Goal: Information Seeking & Learning: Learn about a topic

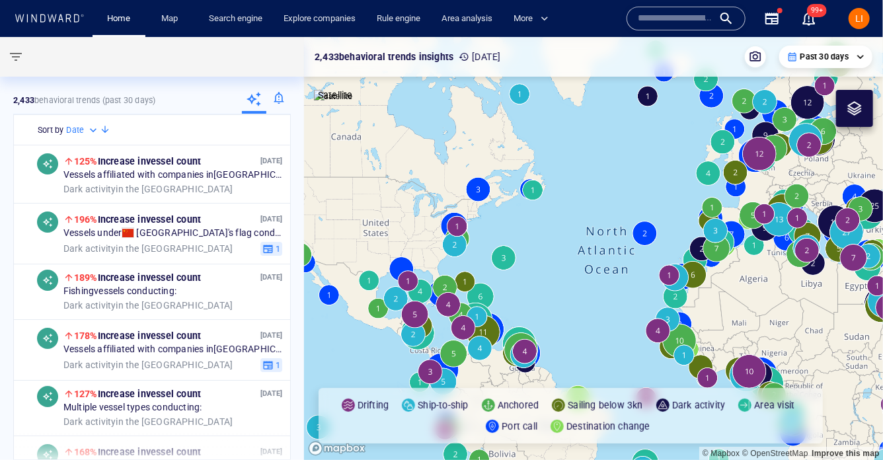
click at [676, 15] on input "text" at bounding box center [675, 19] width 75 height 20
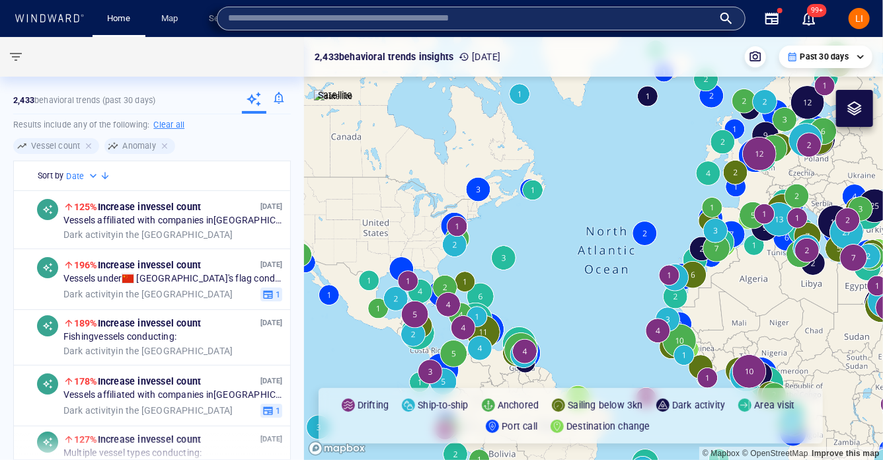
click at [865, 19] on div "LI" at bounding box center [859, 18] width 21 height 21
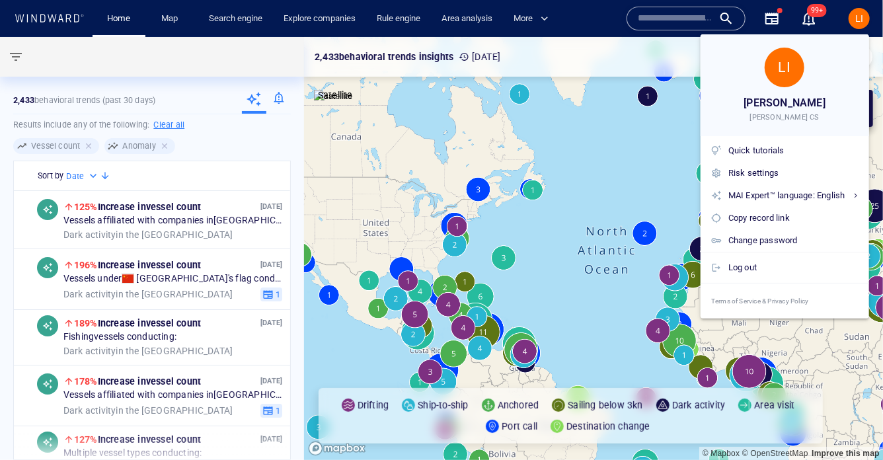
click at [44, 7] on div at bounding box center [441, 230] width 883 height 460
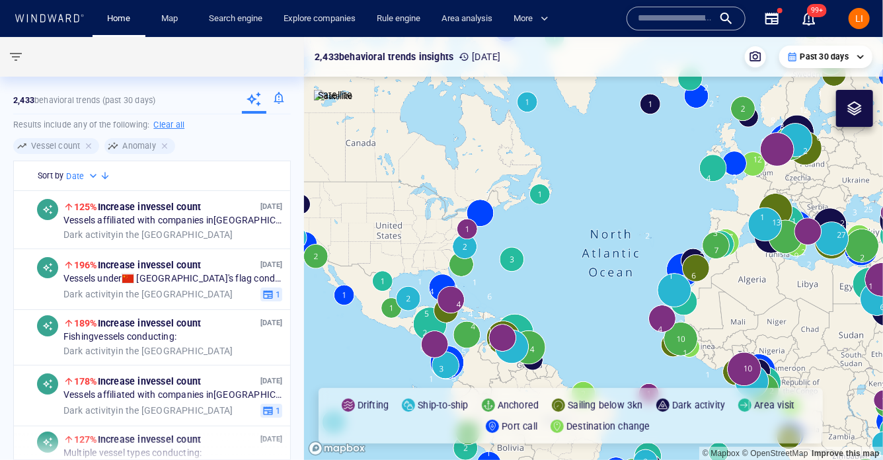
drag, startPoint x: 741, startPoint y: 301, endPoint x: 450, endPoint y: 200, distance: 307.8
click at [451, 200] on canvas "Map" at bounding box center [593, 248] width 579 height 423
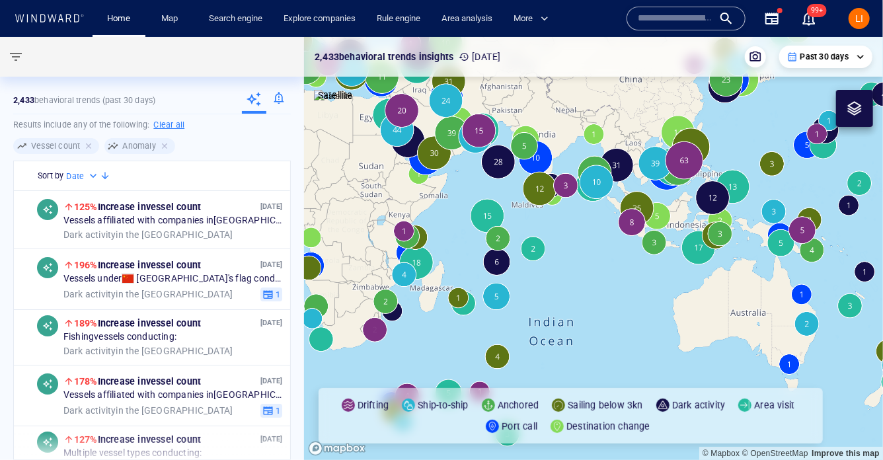
drag, startPoint x: 544, startPoint y: 251, endPoint x: 710, endPoint y: 316, distance: 178.4
click at [709, 316] on canvas "Map" at bounding box center [593, 248] width 579 height 423
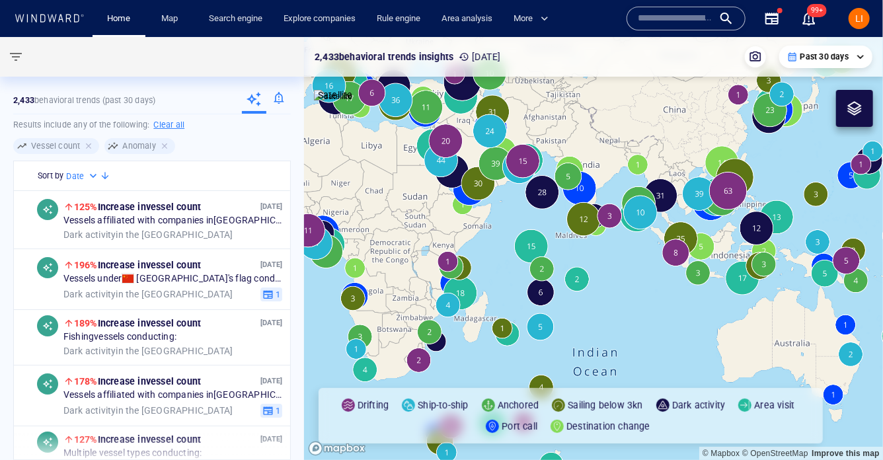
click at [682, 12] on input "text" at bounding box center [675, 19] width 75 height 20
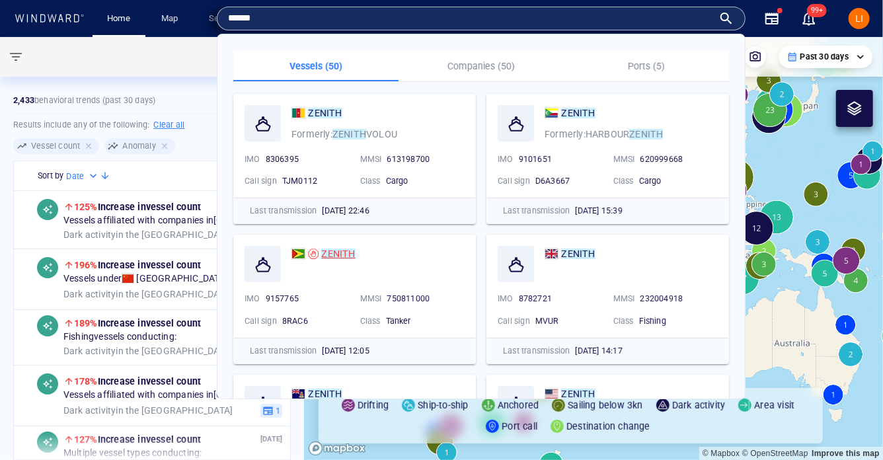
type input "******"
click at [342, 261] on div "ZENITH" at bounding box center [338, 254] width 34 height 16
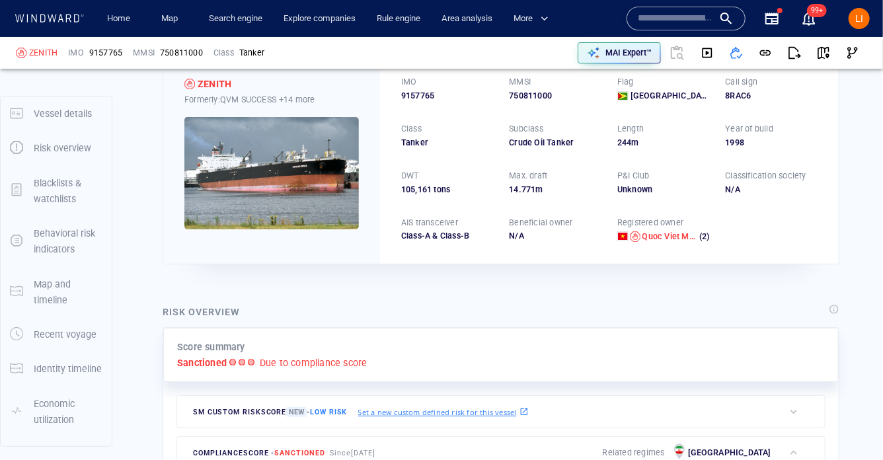
scroll to position [75, 0]
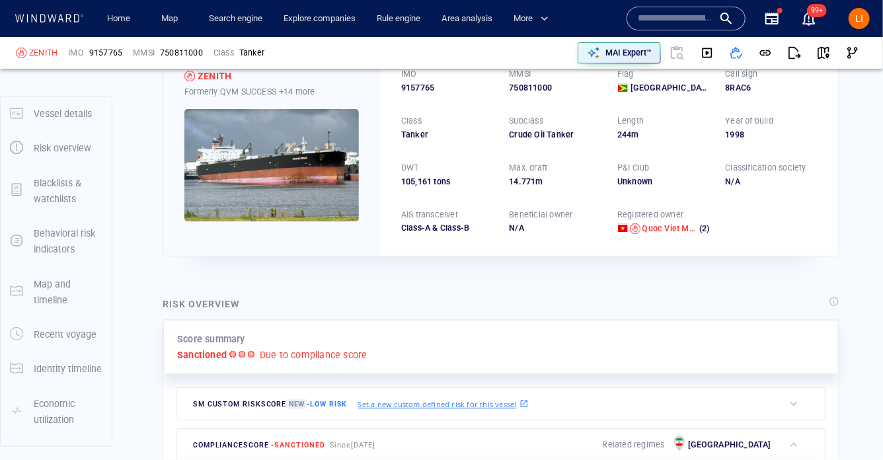
click at [868, 22] on div "LI" at bounding box center [859, 18] width 21 height 21
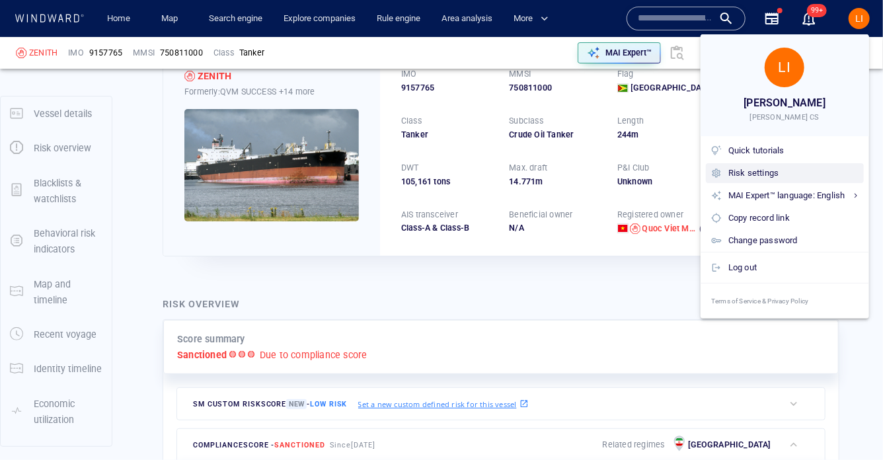
click at [750, 182] on div "Risk settings" at bounding box center [785, 173] width 158 height 20
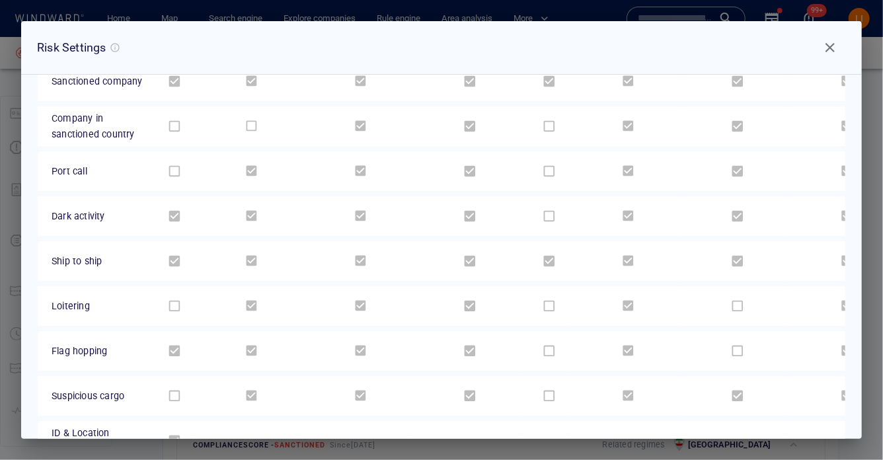
scroll to position [276, 0]
click at [837, 49] on span "Close" at bounding box center [830, 48] width 16 height 16
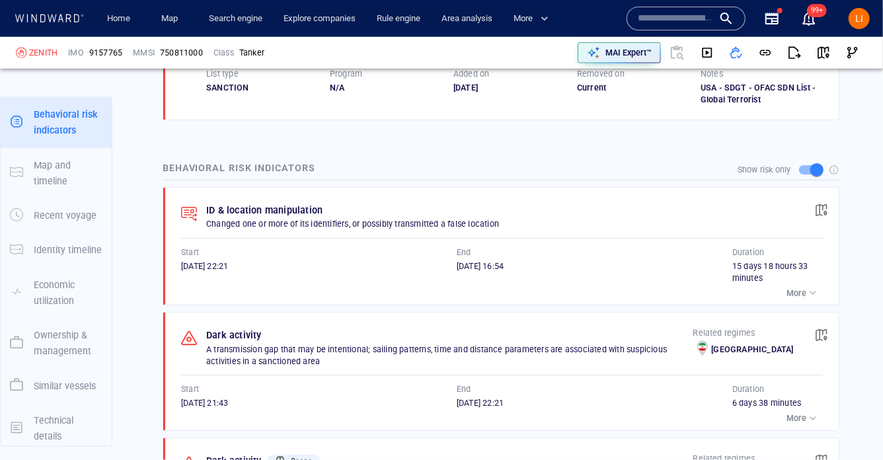
scroll to position [813, 0]
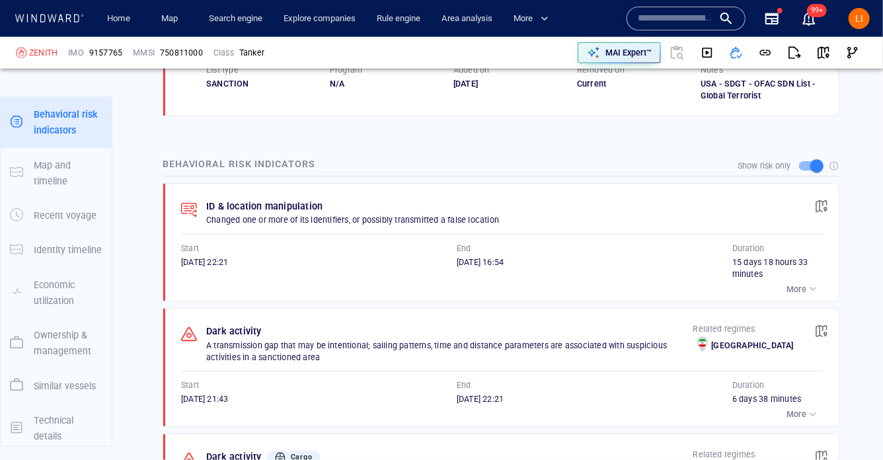
click at [811, 285] on div "button" at bounding box center [813, 288] width 13 height 13
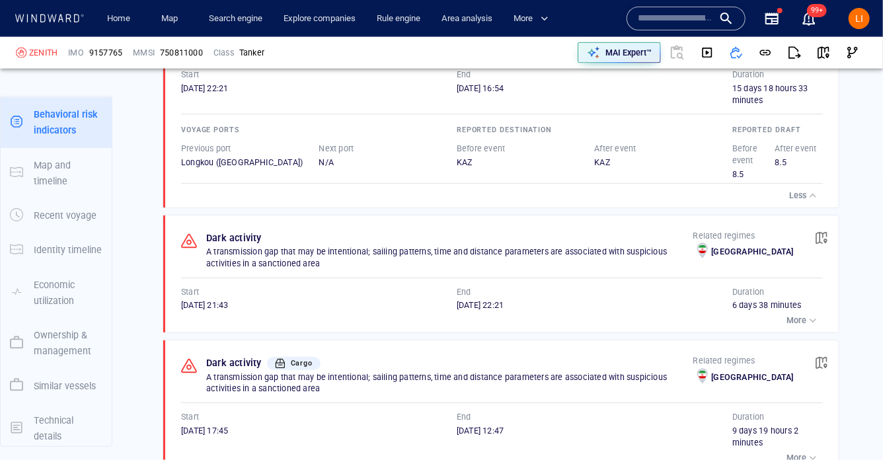
scroll to position [1004, 0]
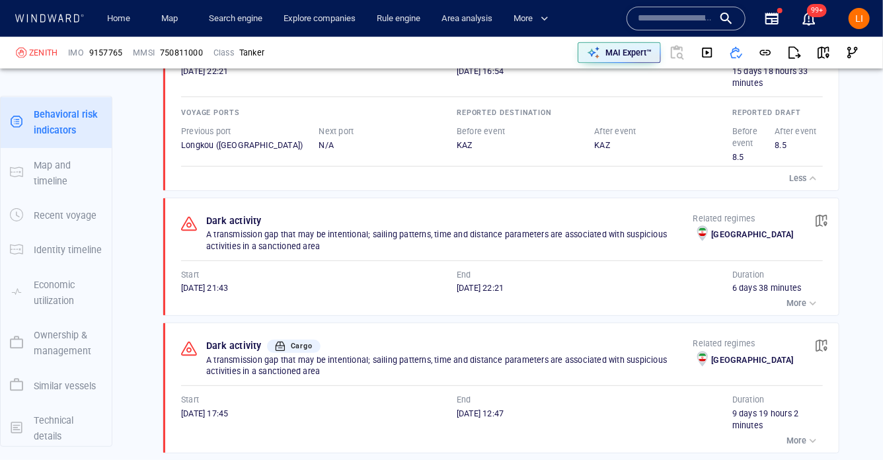
click at [792, 302] on p "More" at bounding box center [797, 304] width 20 height 12
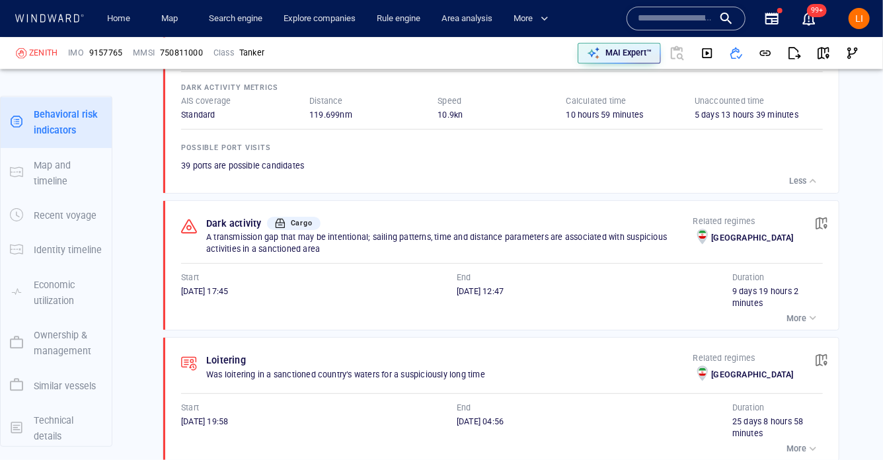
scroll to position [1309, 0]
click at [805, 312] on p "More" at bounding box center [797, 318] width 20 height 12
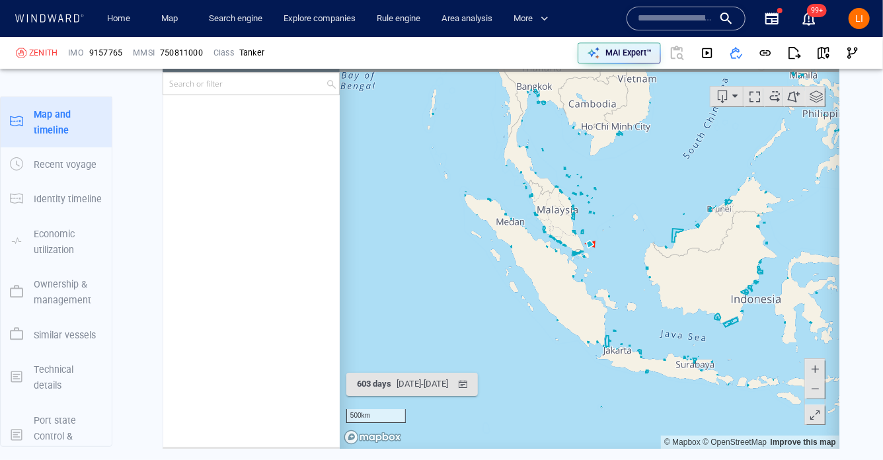
scroll to position [2027, 0]
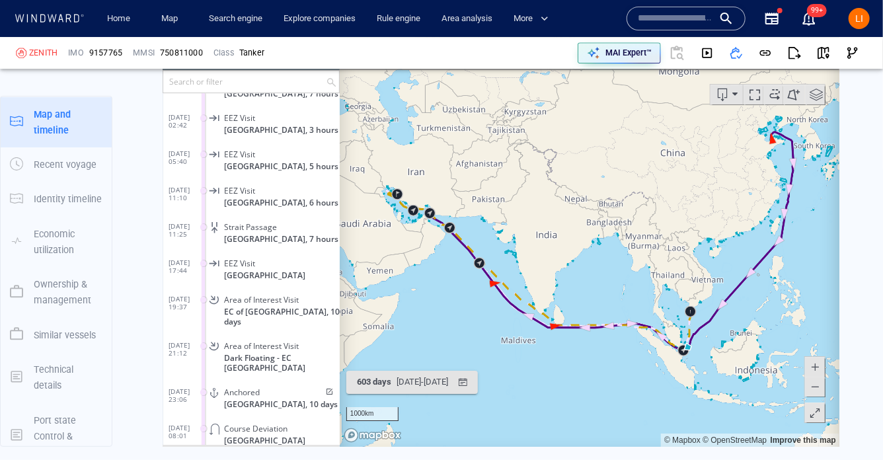
scroll to position [167525, 0]
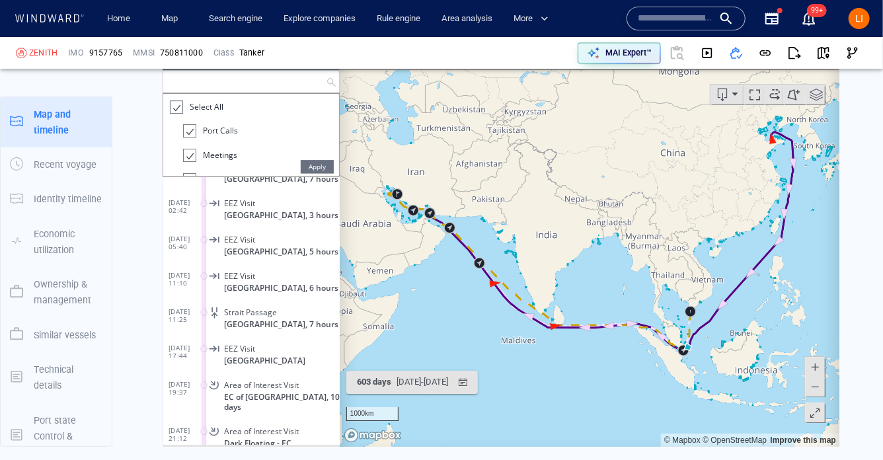
click at [243, 78] on input "text" at bounding box center [244, 81] width 163 height 22
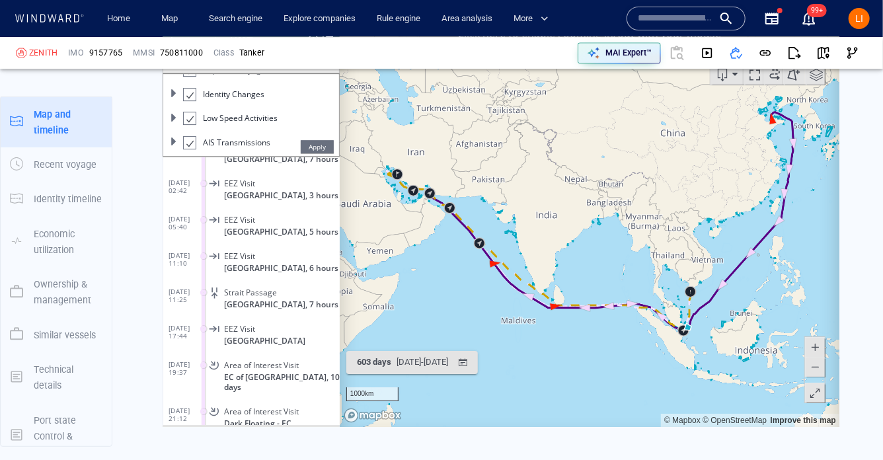
scroll to position [2056, 0]
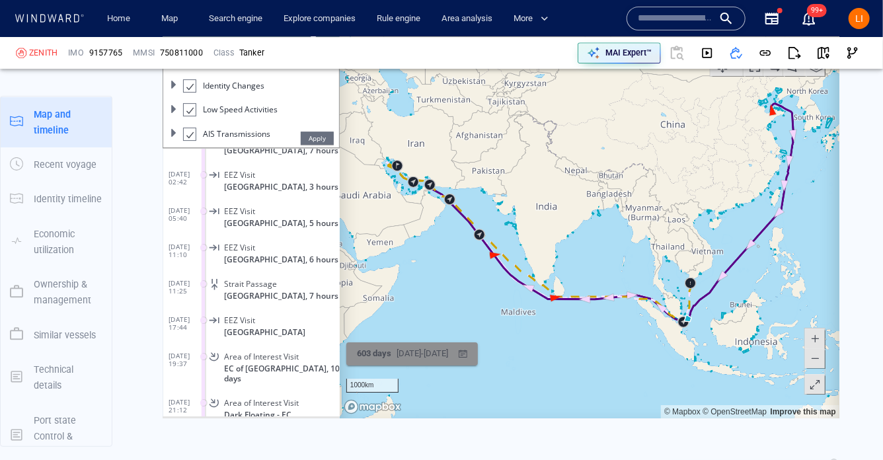
click at [413, 346] on div "07/02/2024 - 03/10/2025" at bounding box center [421, 353] width 57 height 20
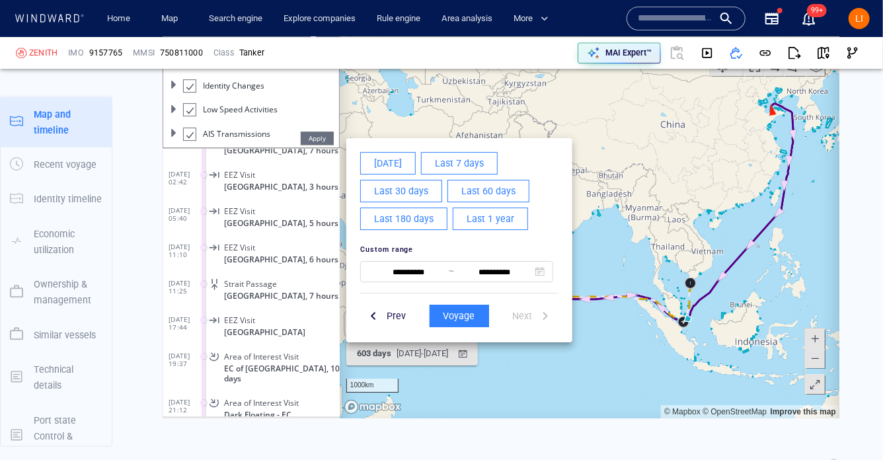
click at [237, 417] on div at bounding box center [501, 213] width 682 height 415
click at [241, 426] on div "Vessel details ZENITH Formerly: QVM SUCCESS +14 more IMO 9157765 MMSI 750811000…" at bounding box center [501, 246] width 764 height 4448
click at [426, 397] on div at bounding box center [500, 213] width 677 height 410
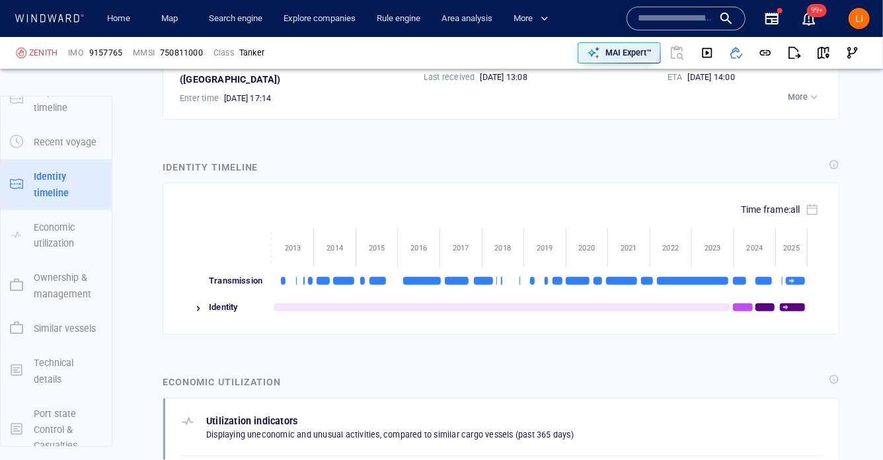
scroll to position [2517, 0]
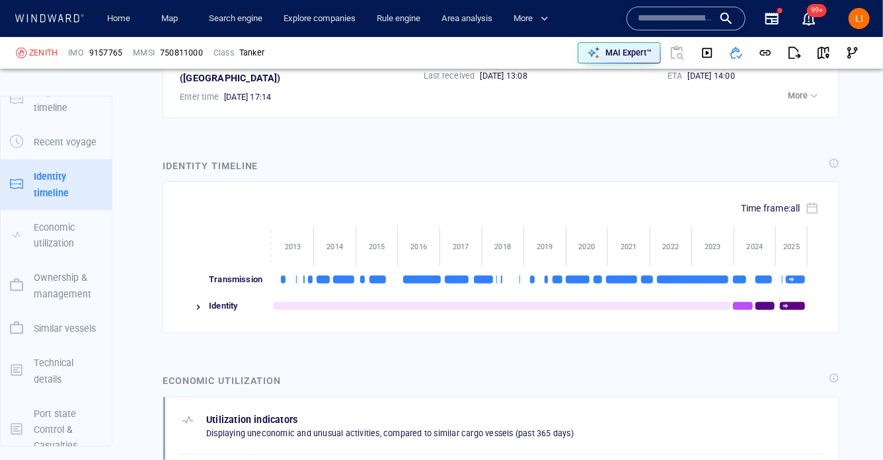
click at [194, 302] on img at bounding box center [198, 307] width 11 height 11
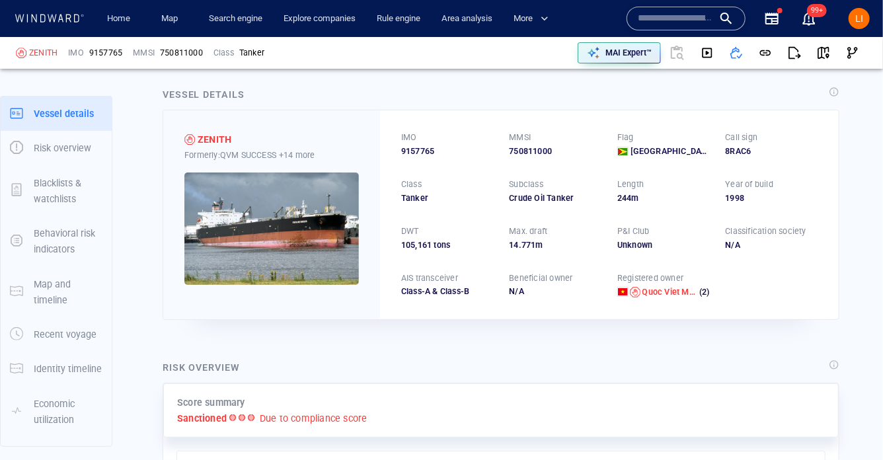
scroll to position [7, 0]
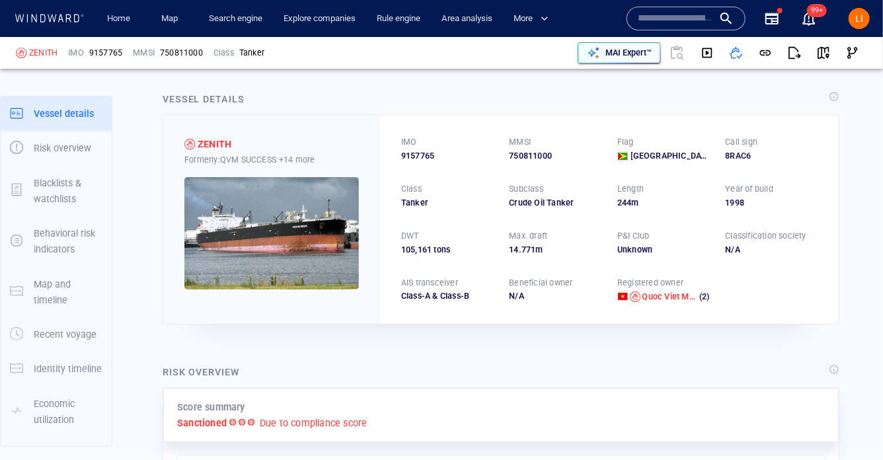
click at [589, 54] on icon "button" at bounding box center [593, 52] width 13 height 13
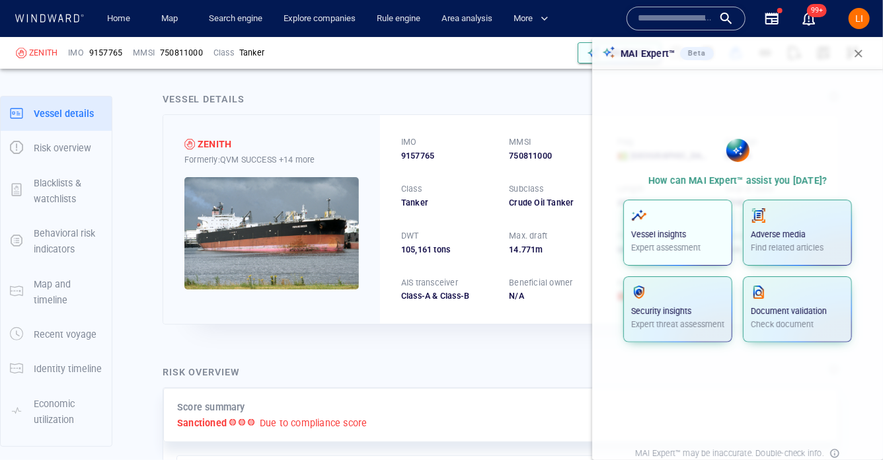
click at [701, 242] on p "Expert assessment" at bounding box center [677, 248] width 93 height 12
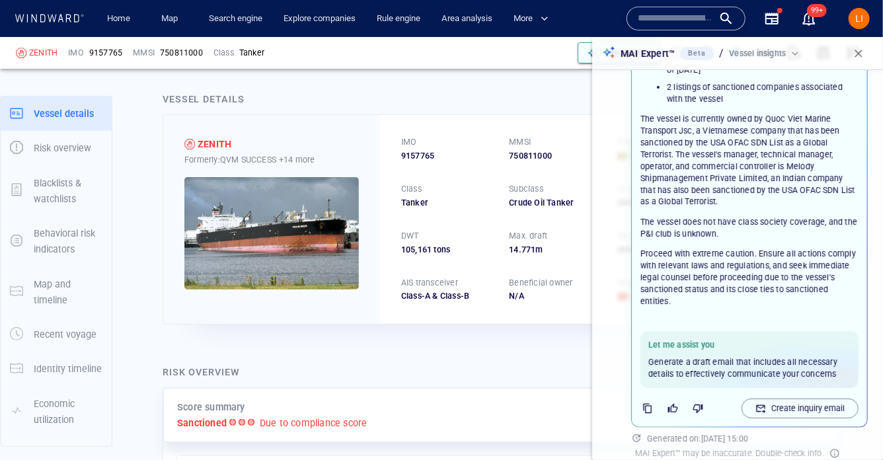
scroll to position [253, 0]
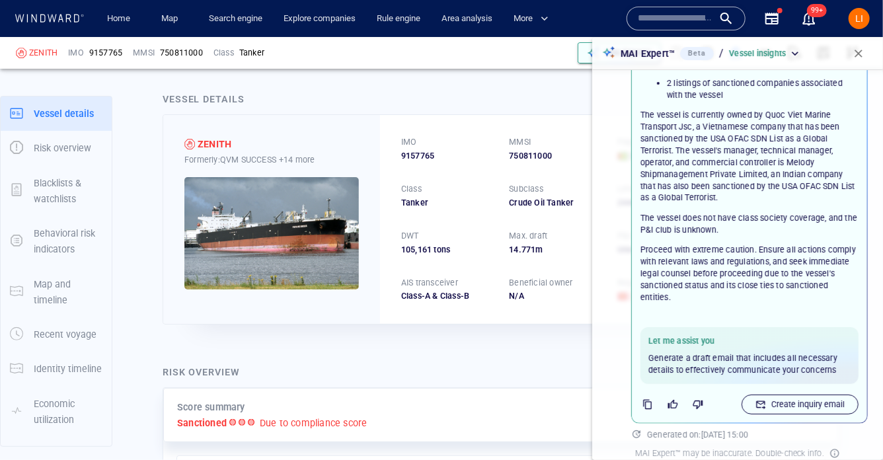
click at [768, 397] on div "button" at bounding box center [761, 405] width 16 height 16
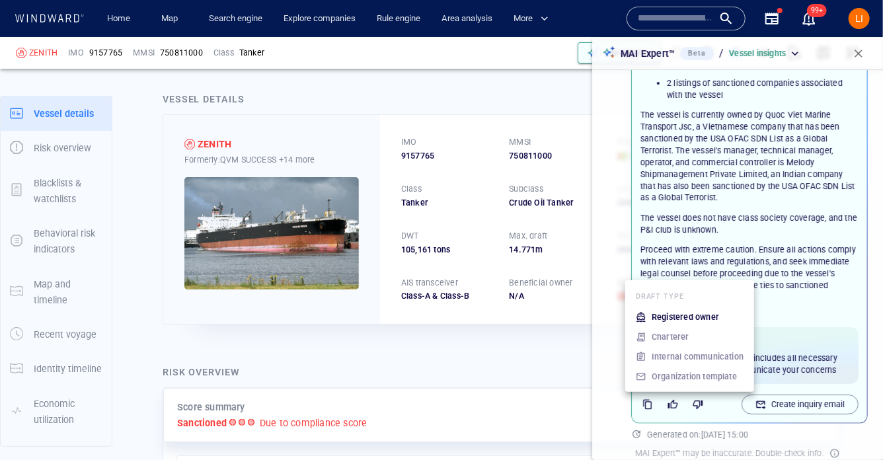
click at [684, 312] on p "Registered owner" at bounding box center [685, 317] width 67 height 12
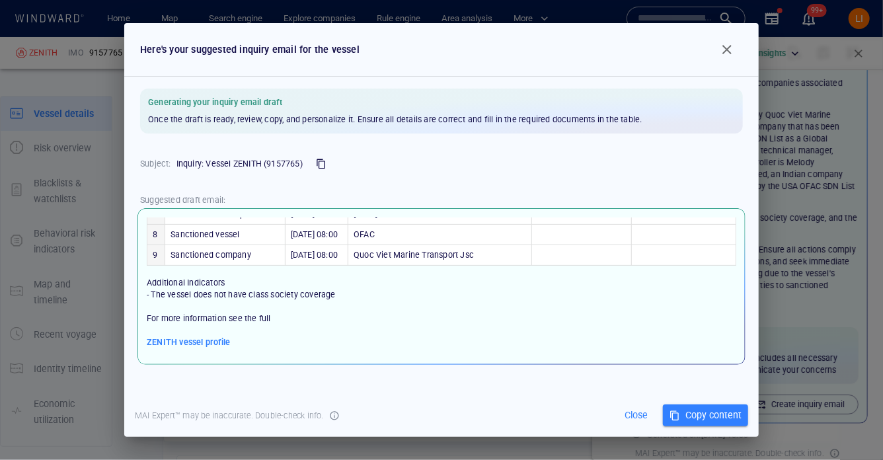
scroll to position [210, 0]
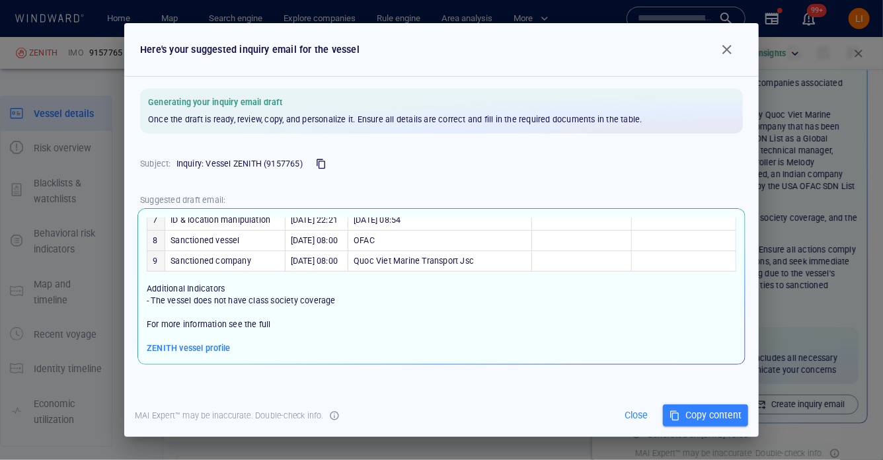
click at [728, 55] on span "button" at bounding box center [727, 50] width 16 height 16
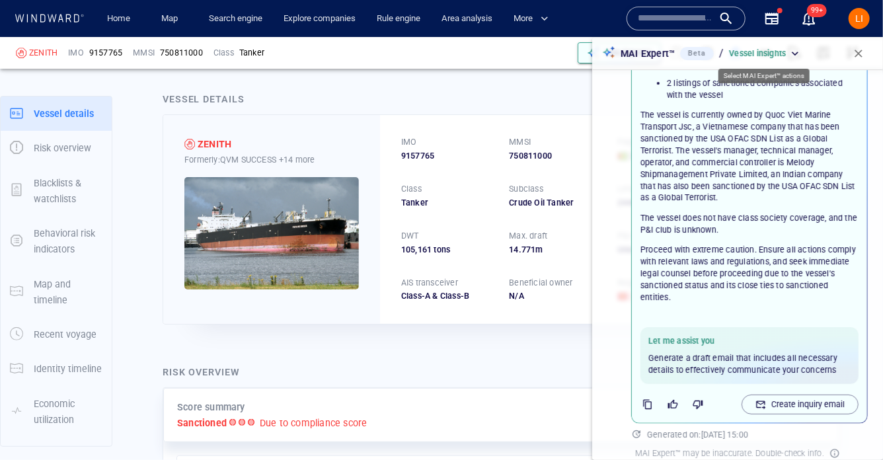
click at [799, 53] on div "Vessel insights" at bounding box center [765, 54] width 73 height 12
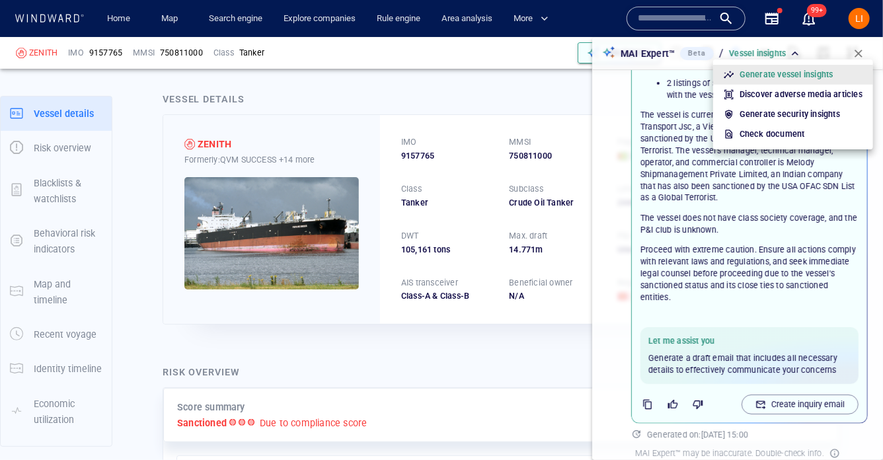
click at [790, 99] on p "Discover adverse media articles" at bounding box center [801, 95] width 123 height 12
type input "**********"
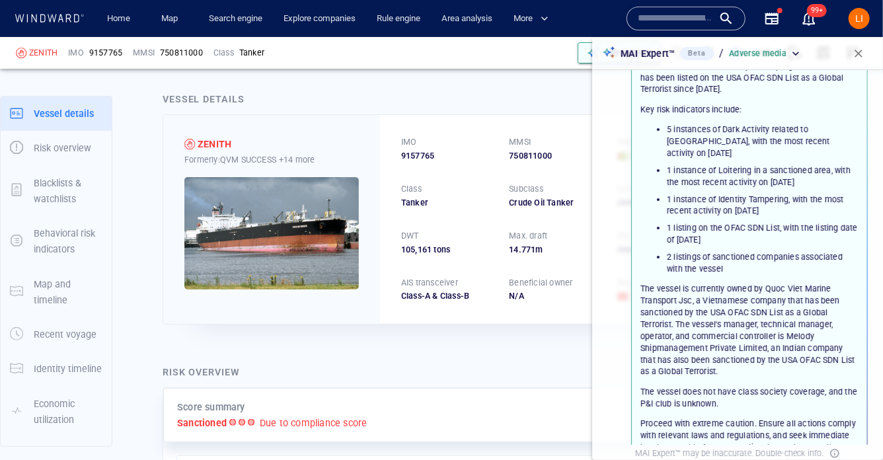
scroll to position [46, 0]
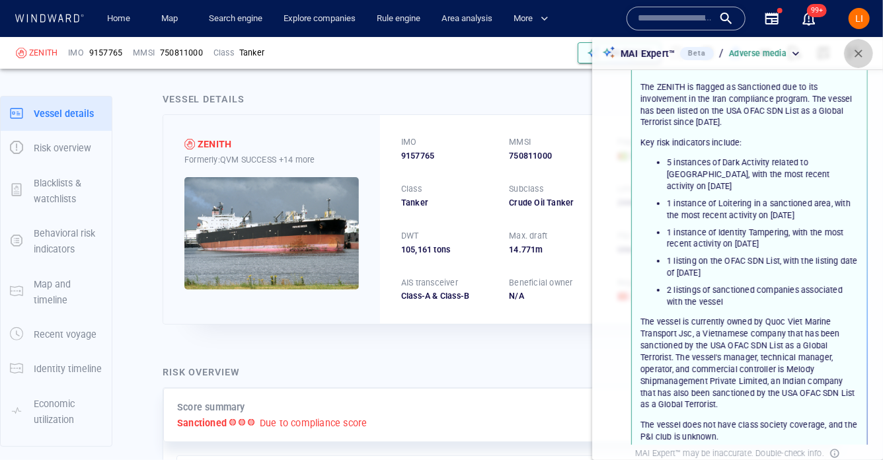
click at [861, 56] on span "button" at bounding box center [858, 53] width 13 height 13
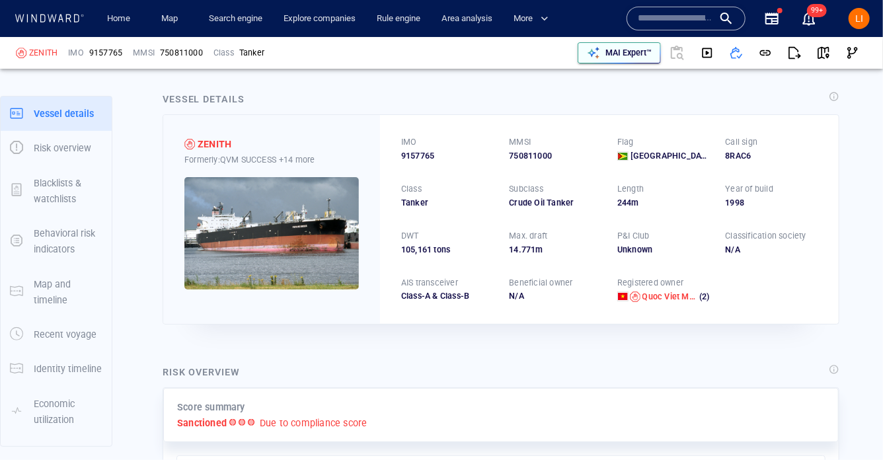
click at [696, 13] on input "text" at bounding box center [675, 19] width 75 height 20
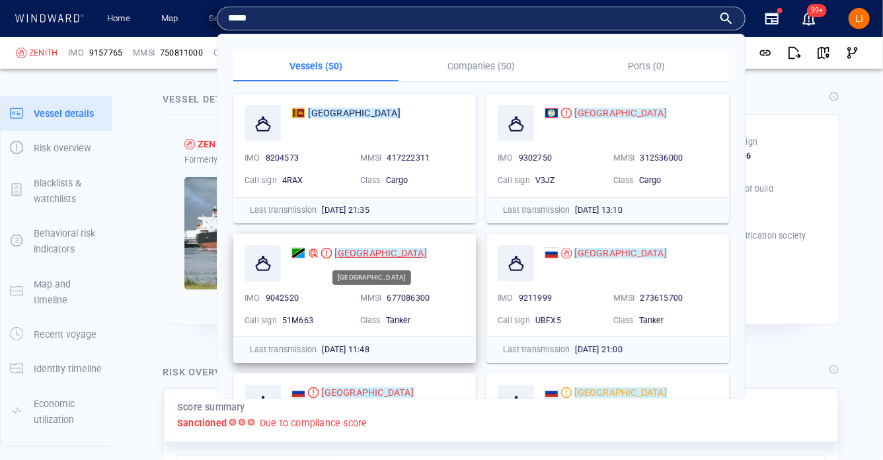
type input "*****"
click at [354, 253] on mark "SOFIA" at bounding box center [381, 253] width 92 height 11
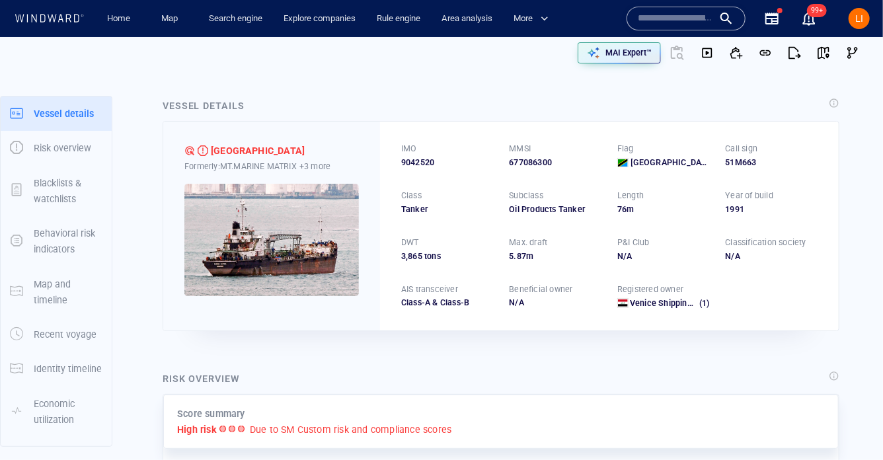
click at [670, 11] on input "text" at bounding box center [675, 19] width 75 height 20
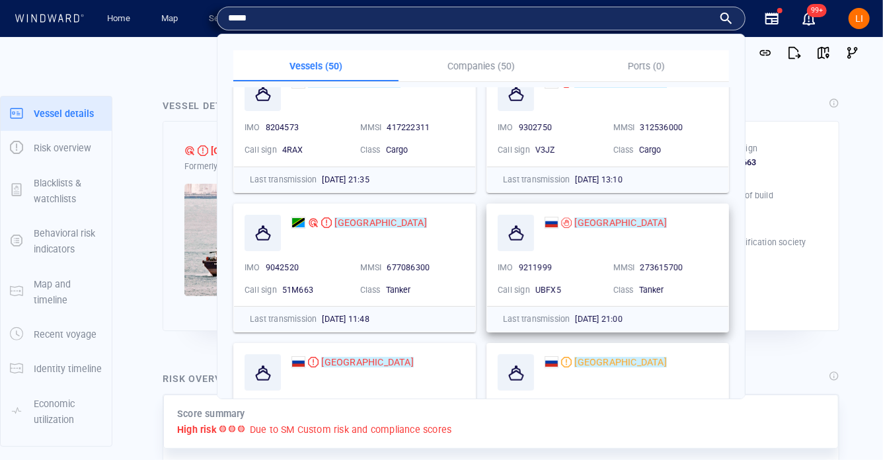
scroll to position [46, 0]
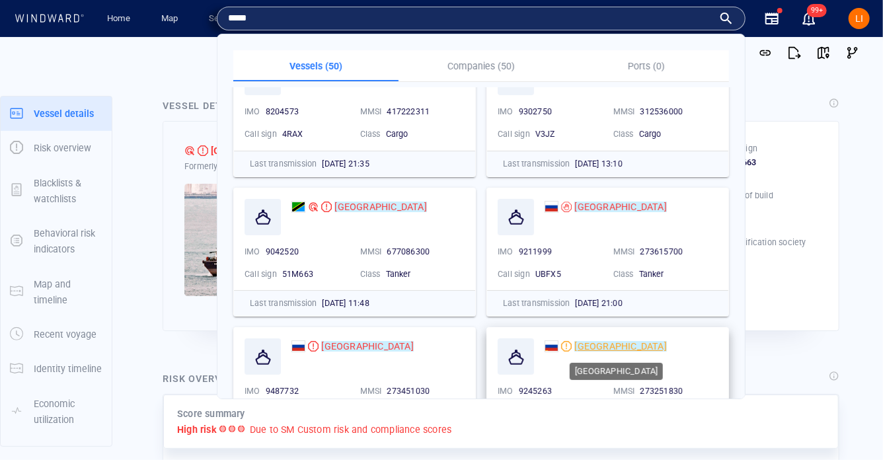
type input "*****"
click at [586, 347] on mark "[GEOGRAPHIC_DATA]" at bounding box center [621, 346] width 92 height 11
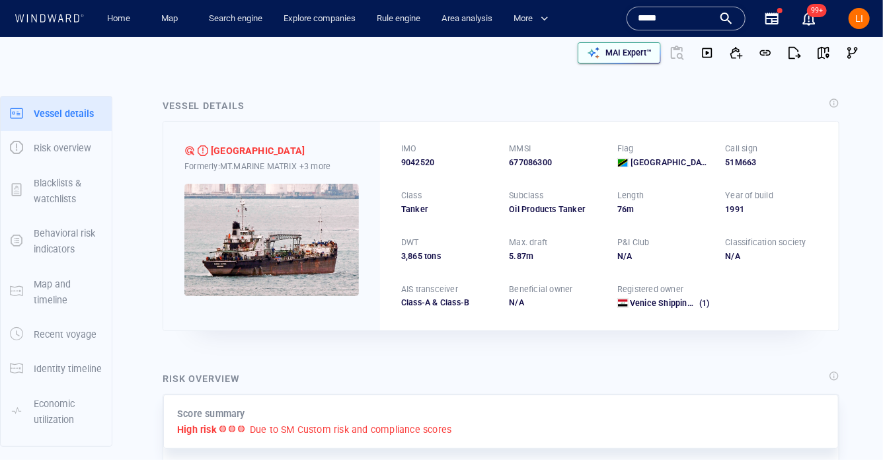
click at [586, 44] on div "button" at bounding box center [593, 53] width 19 height 19
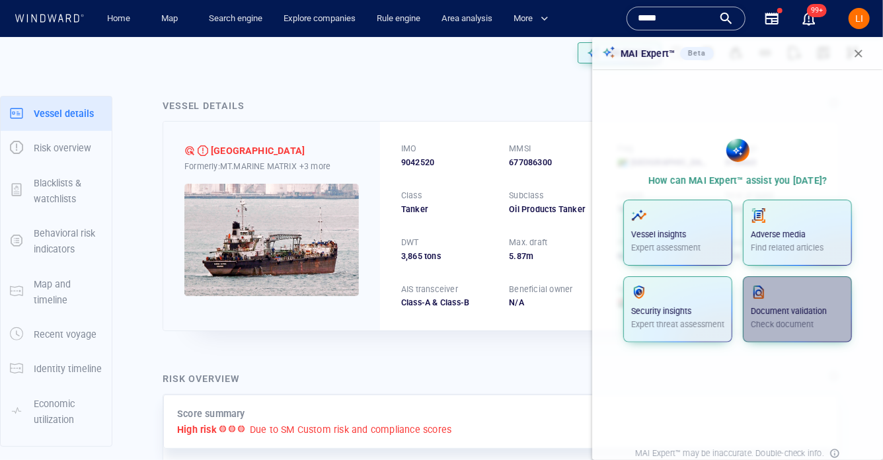
click at [777, 323] on p "Check document" at bounding box center [797, 325] width 93 height 12
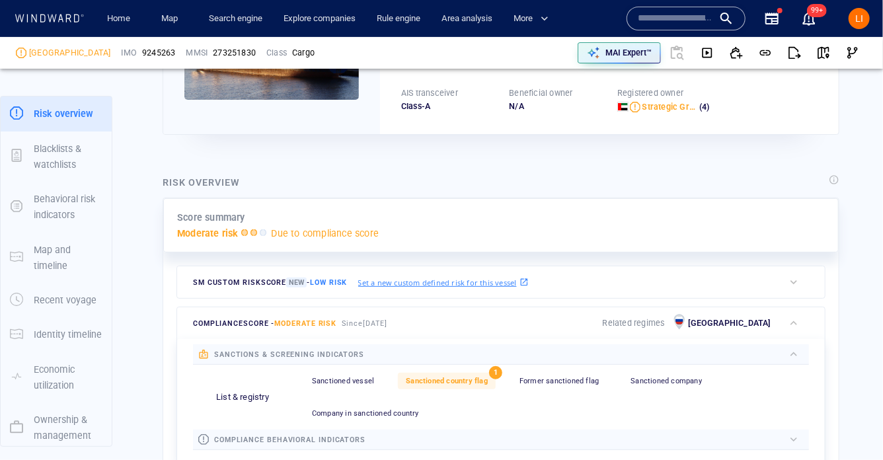
scroll to position [171, 0]
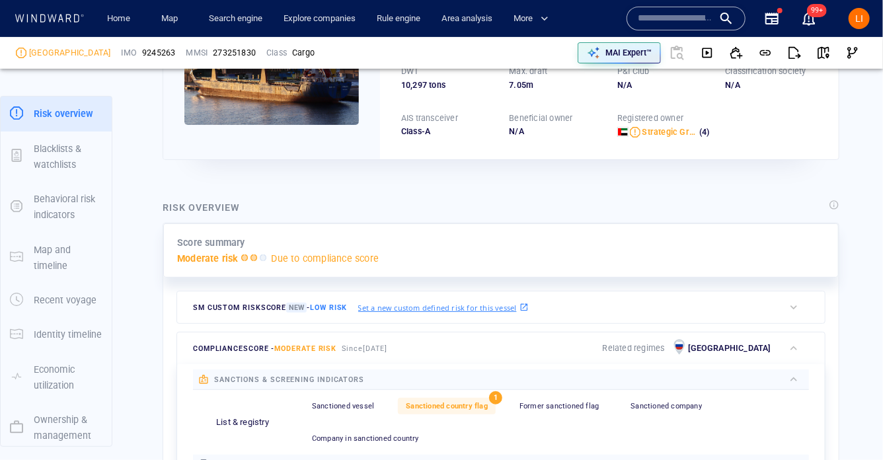
click at [641, 12] on input "text" at bounding box center [675, 19] width 75 height 20
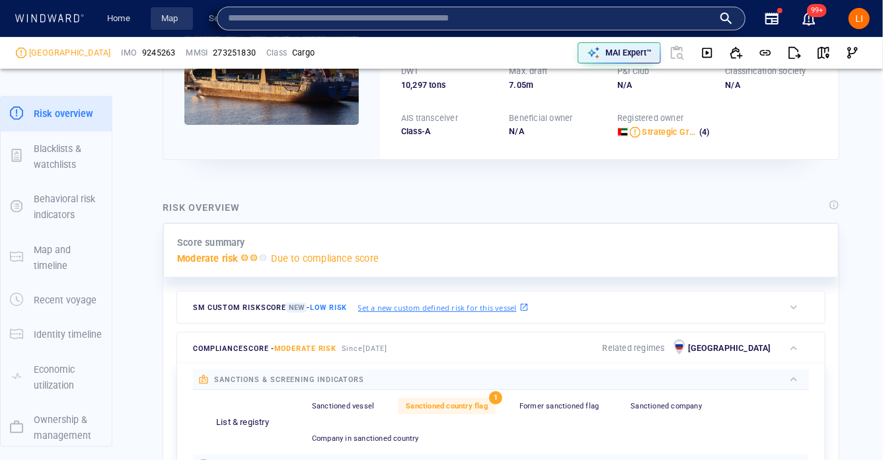
click at [172, 24] on link "Map" at bounding box center [172, 18] width 32 height 23
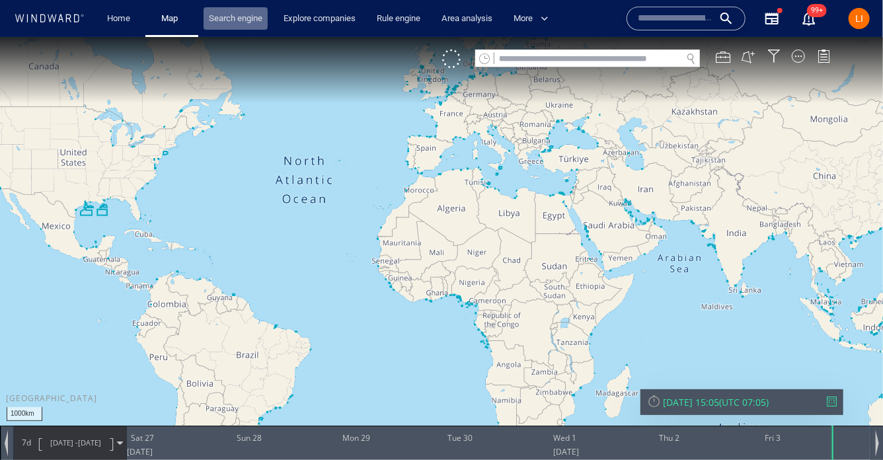
click at [255, 22] on link "Search engine" at bounding box center [236, 18] width 64 height 23
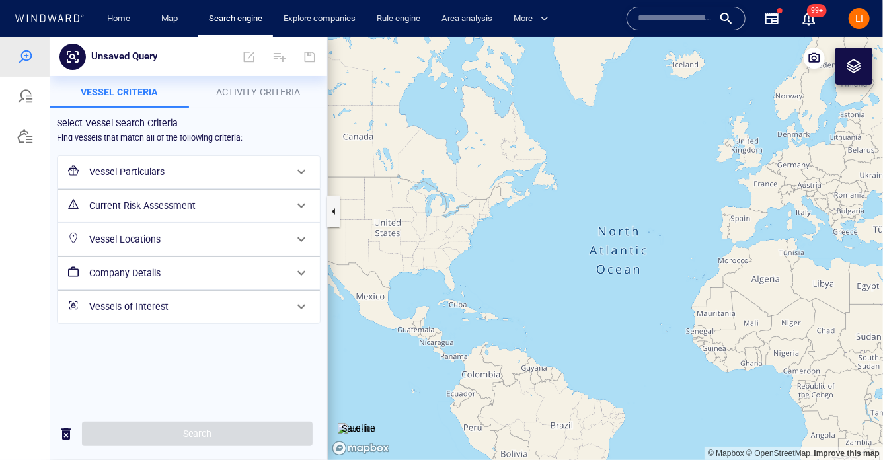
click at [152, 205] on h6 "Current Risk Assessment" at bounding box center [187, 205] width 196 height 17
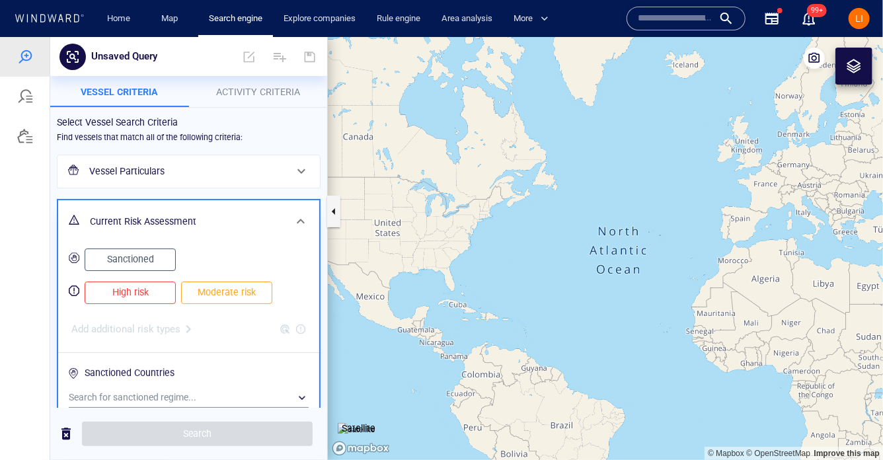
click at [196, 292] on span "Moderate risk" at bounding box center [226, 292] width 63 height 17
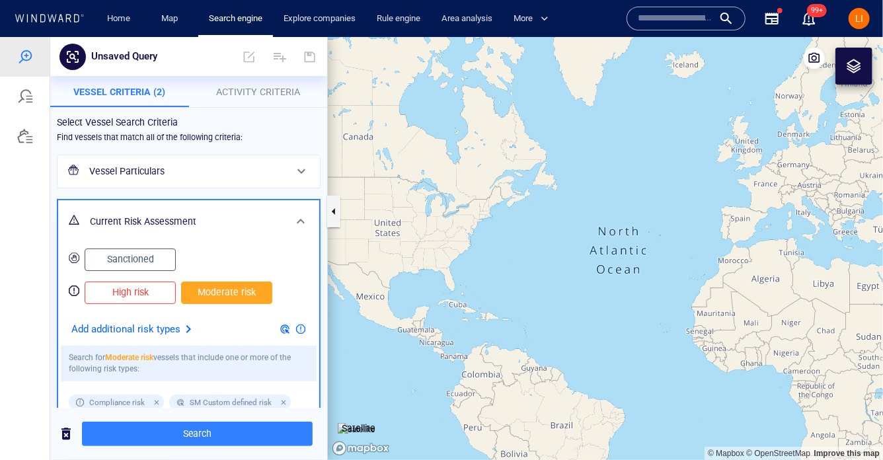
click at [147, 295] on span "High risk" at bounding box center [130, 292] width 63 height 17
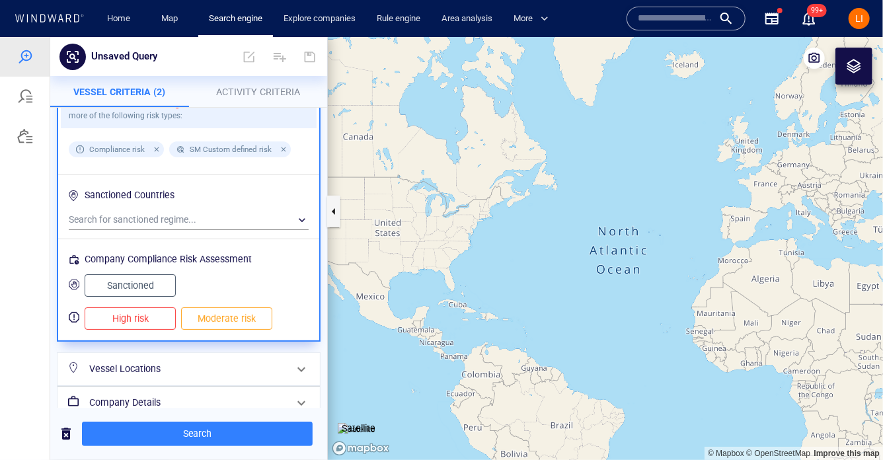
scroll to position [305, 0]
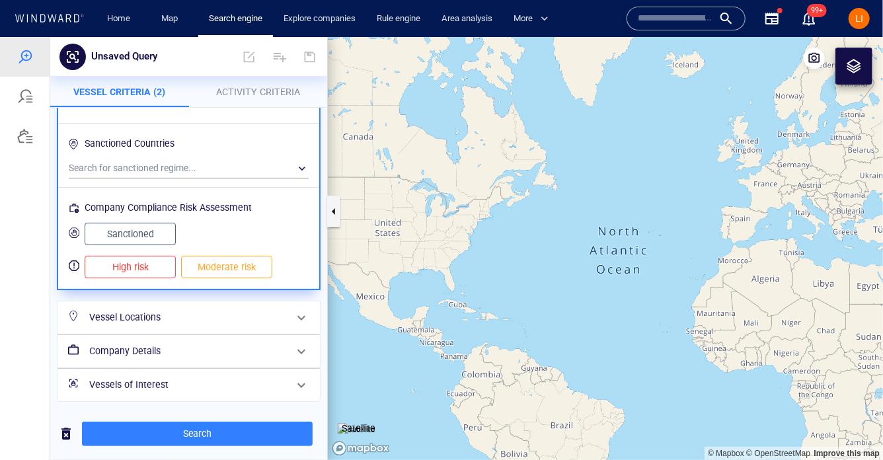
click at [149, 312] on h6 "Vessel Locations" at bounding box center [187, 317] width 196 height 17
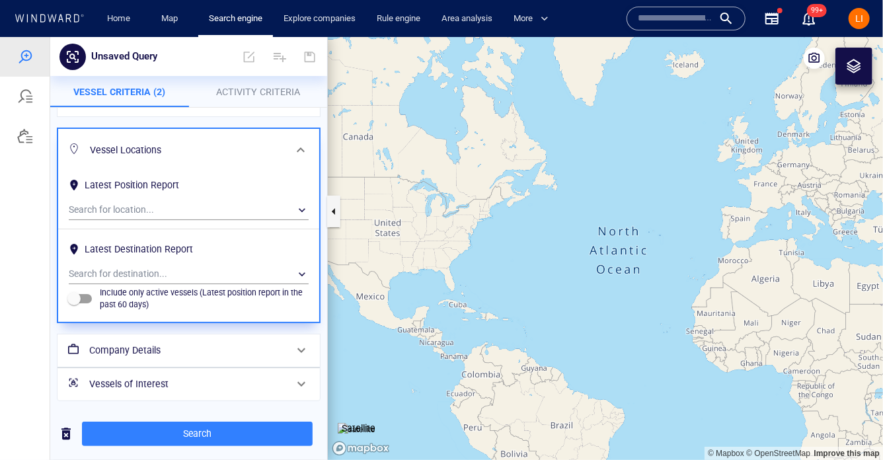
scroll to position [0, 0]
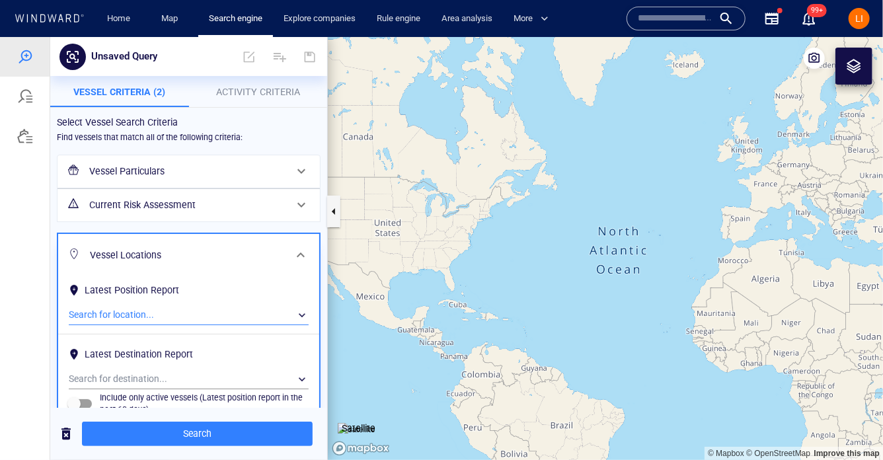
click at [161, 317] on div "​" at bounding box center [189, 315] width 240 height 20
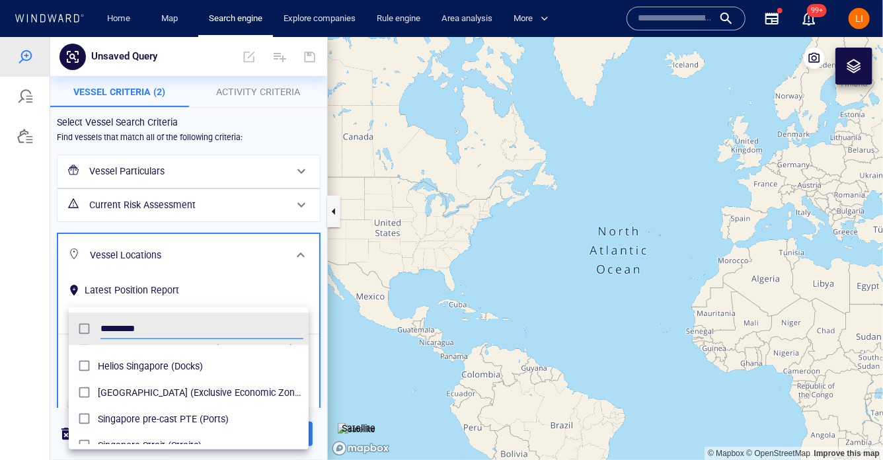
scroll to position [46, 0]
type input "*********"
click at [177, 442] on span "Singapore Strait (Straits)" at bounding box center [201, 444] width 206 height 16
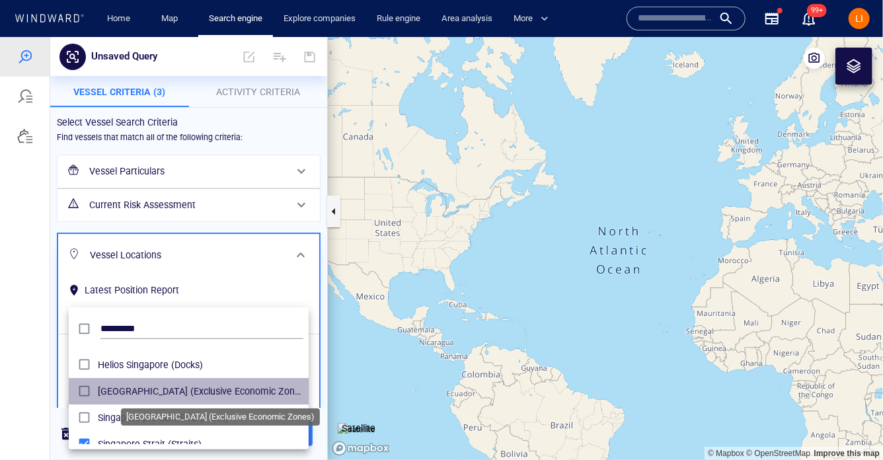
click at [197, 385] on span "Singapore (Exclusive Economic Zones)" at bounding box center [201, 391] width 206 height 16
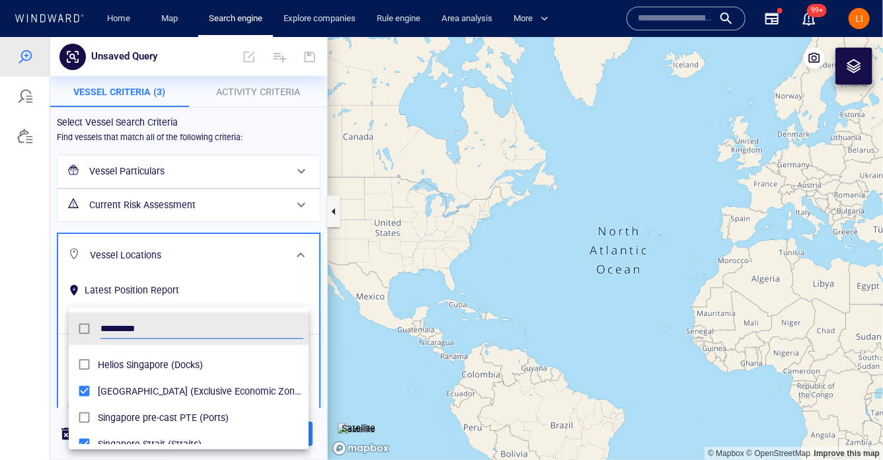
click at [237, 259] on div at bounding box center [441, 247] width 883 height 423
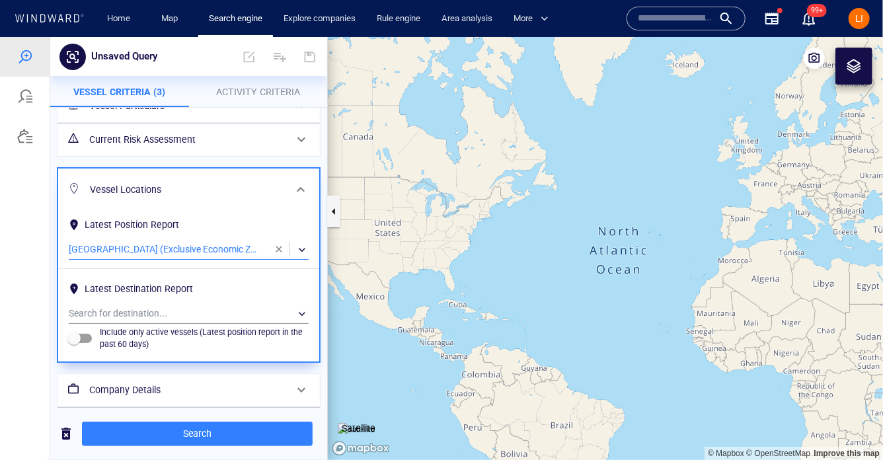
scroll to position [95, 0]
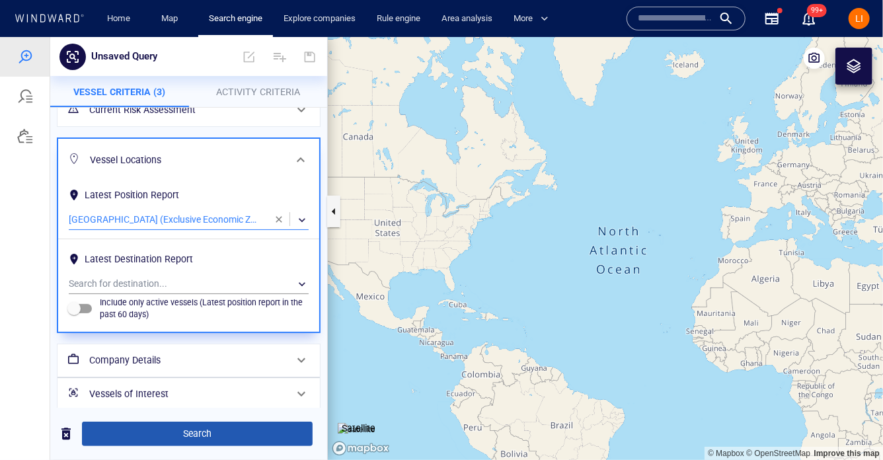
click at [186, 436] on span "Search" at bounding box center [198, 433] width 210 height 17
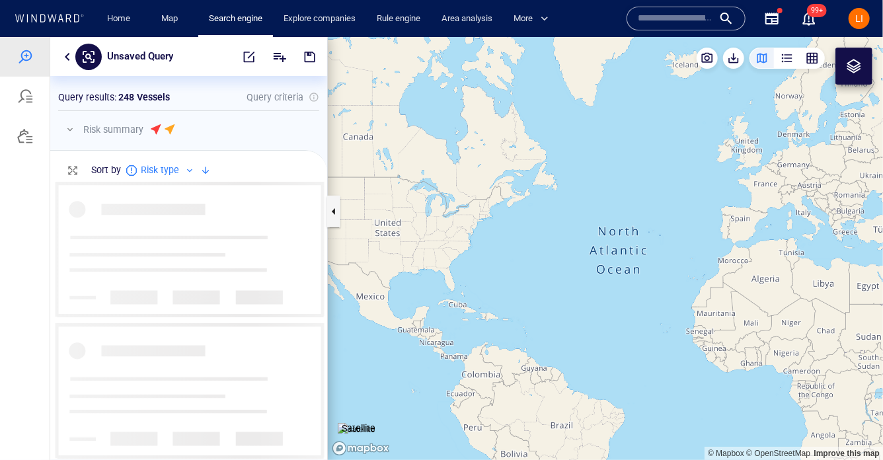
scroll to position [278, 277]
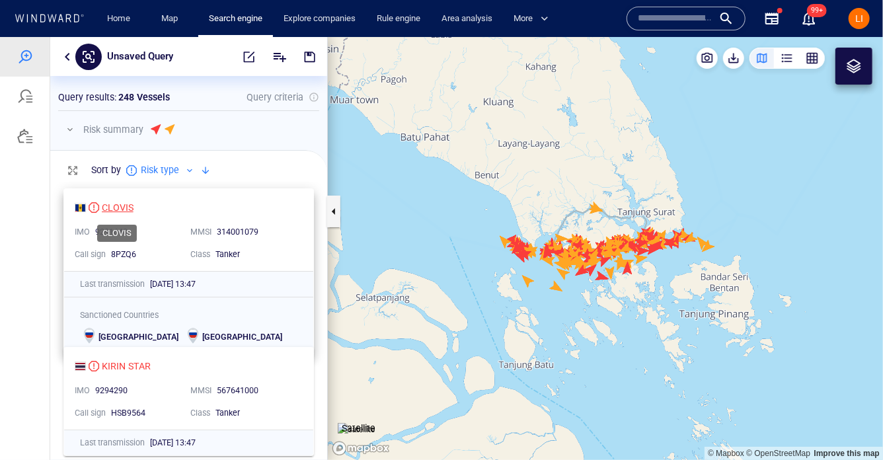
click at [117, 212] on div "CLOVIS" at bounding box center [118, 207] width 32 height 16
click at [56, 58] on div "Unsaved Query" at bounding box center [188, 55] width 277 height 39
click at [65, 60] on button "button" at bounding box center [68, 56] width 16 height 16
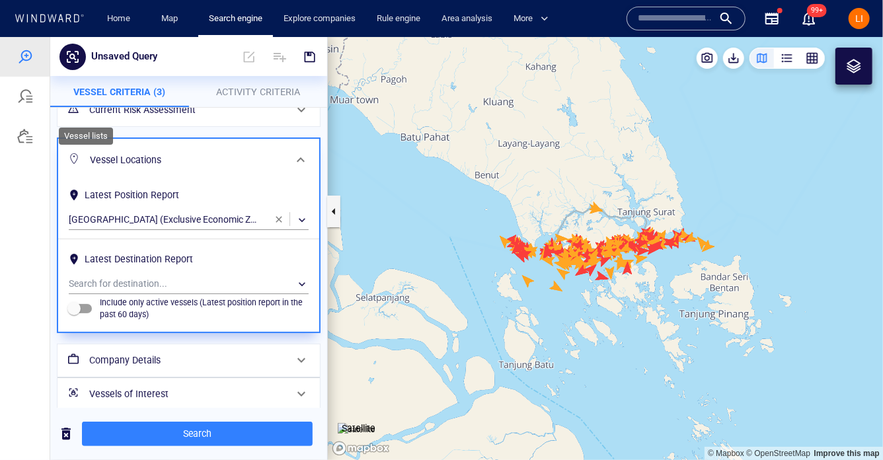
click at [22, 136] on div at bounding box center [25, 136] width 16 height 16
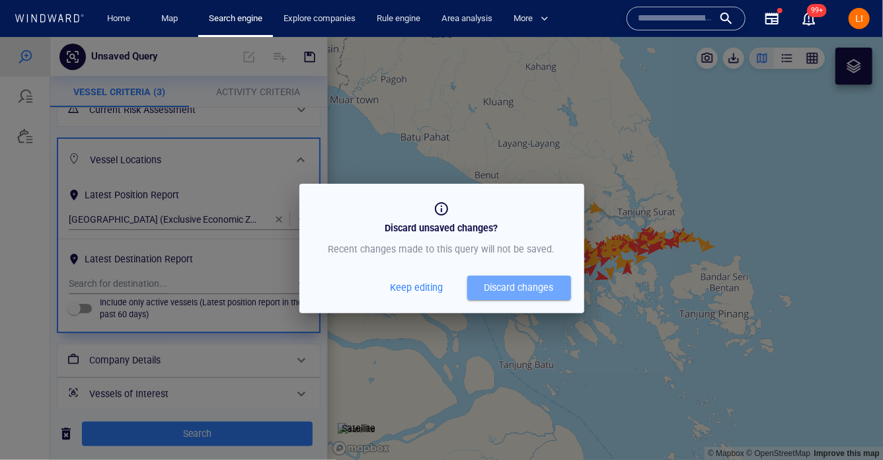
click at [474, 290] on span "Discard changes" at bounding box center [519, 287] width 91 height 17
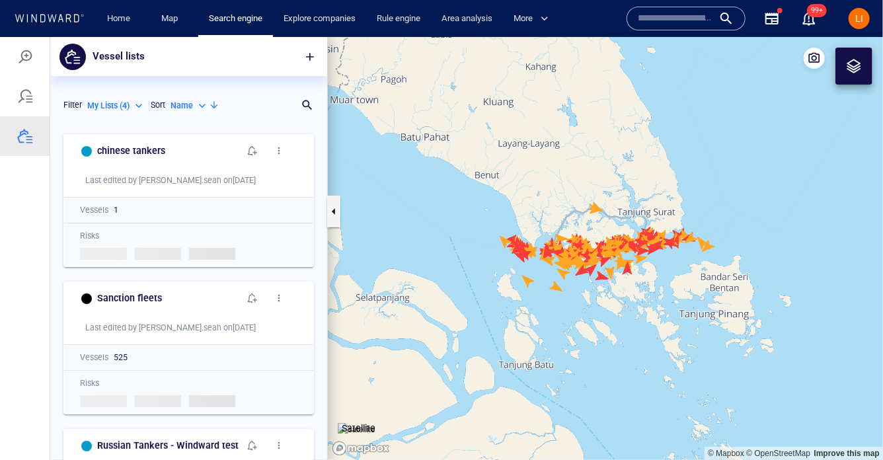
scroll to position [333, 277]
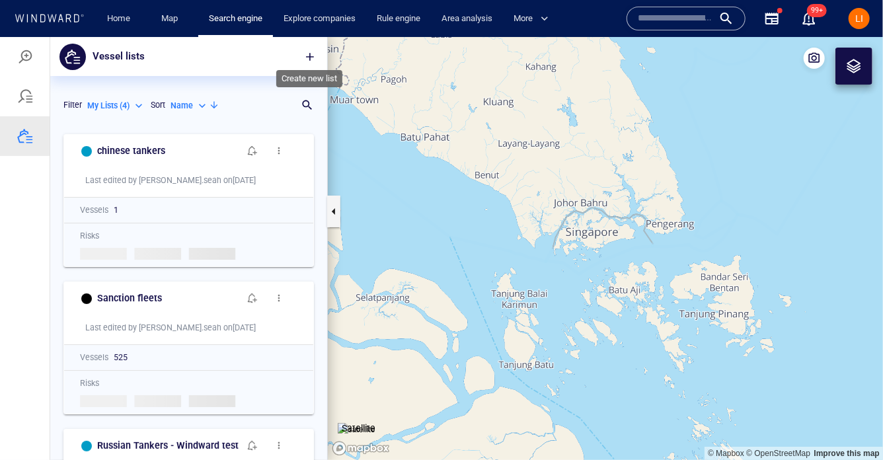
click at [311, 50] on span "button" at bounding box center [309, 56] width 13 height 13
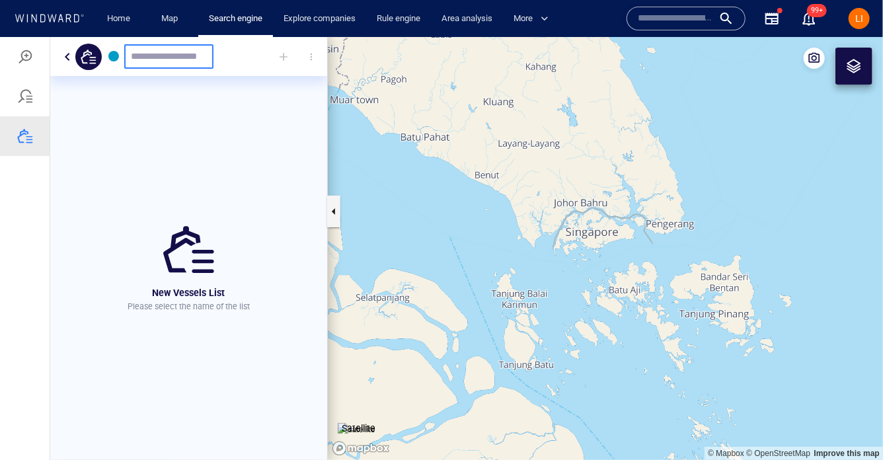
click at [177, 62] on div at bounding box center [168, 56] width 89 height 24
type input "***"
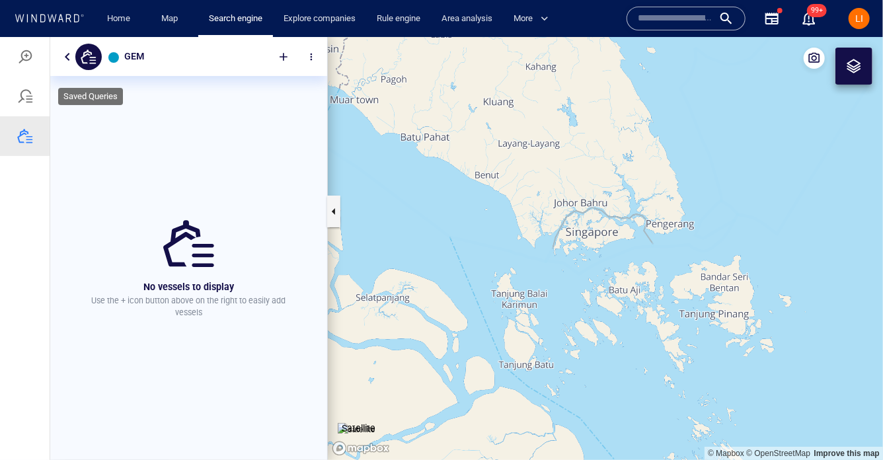
click at [28, 98] on div at bounding box center [25, 96] width 16 height 16
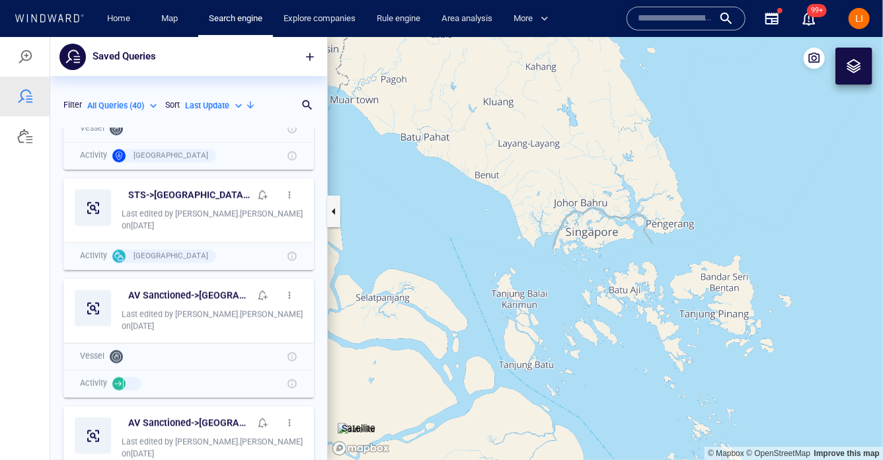
scroll to position [831, 0]
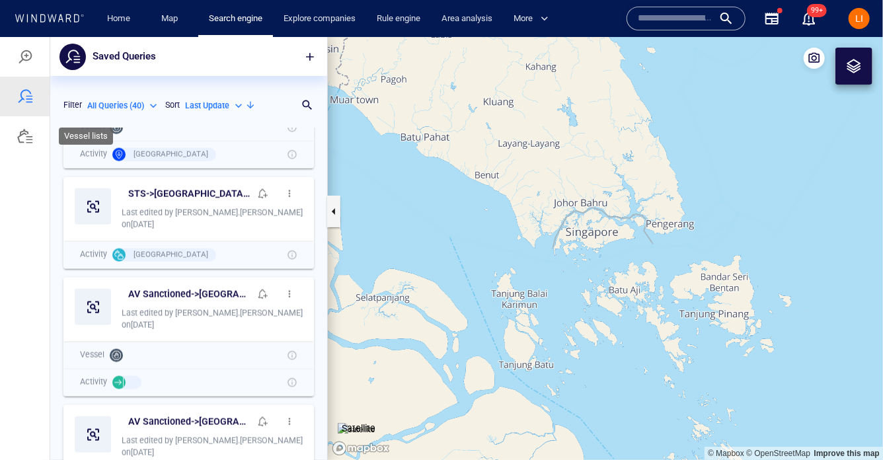
click at [27, 145] on div at bounding box center [25, 136] width 50 height 40
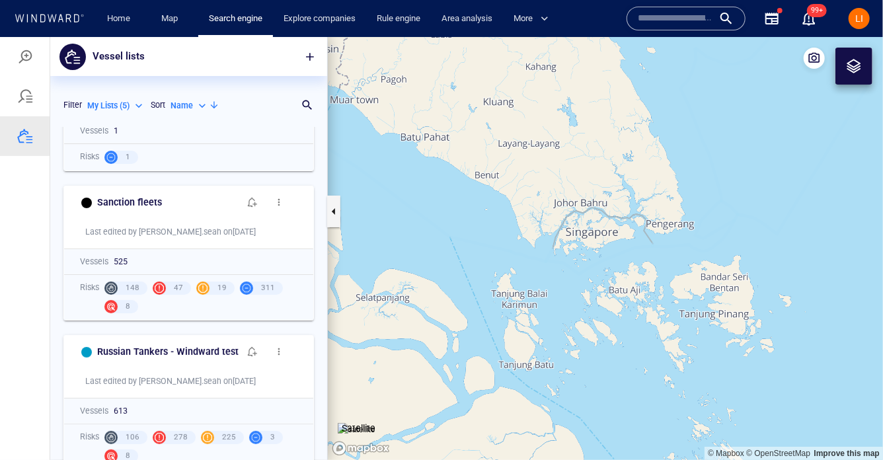
scroll to position [78, 0]
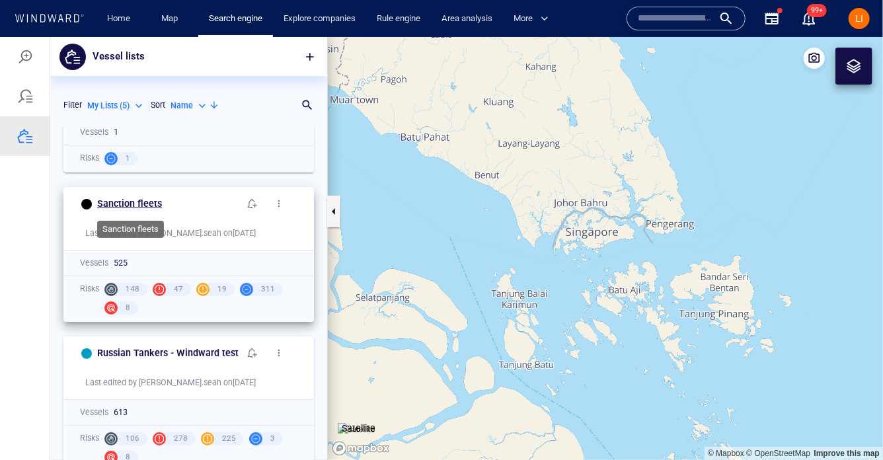
click at [138, 206] on h6 "Sanction fleets" at bounding box center [129, 203] width 65 height 17
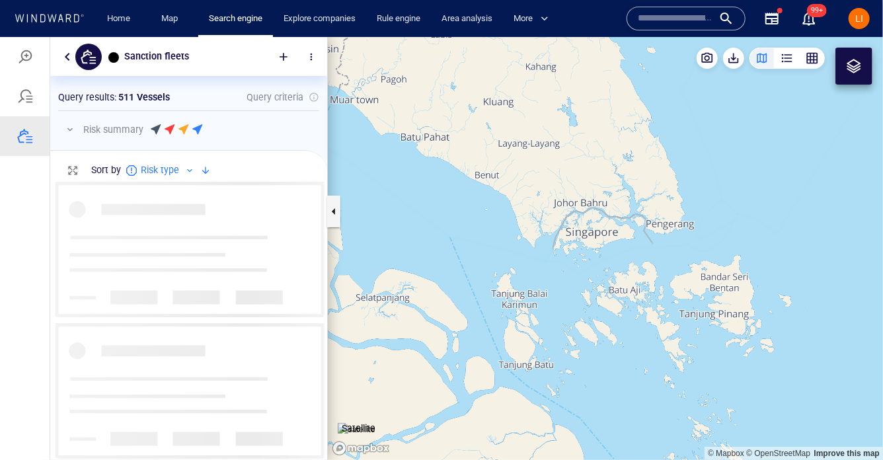
scroll to position [278, 277]
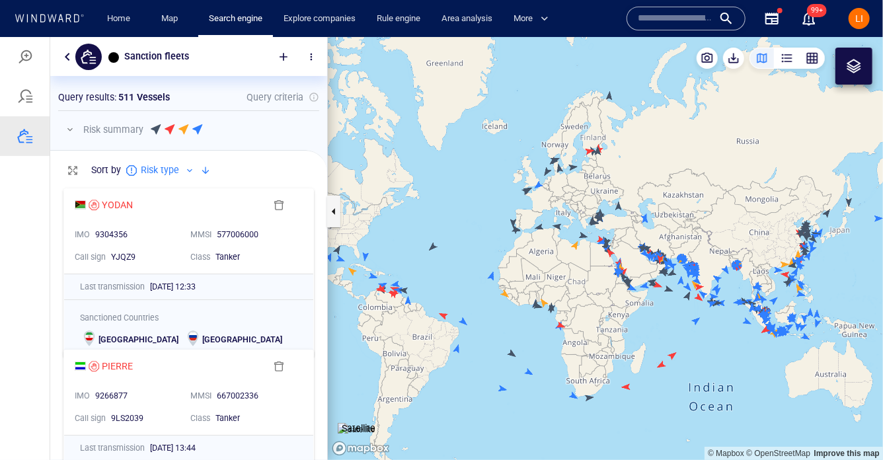
click at [792, 60] on div "button" at bounding box center [787, 57] width 13 height 13
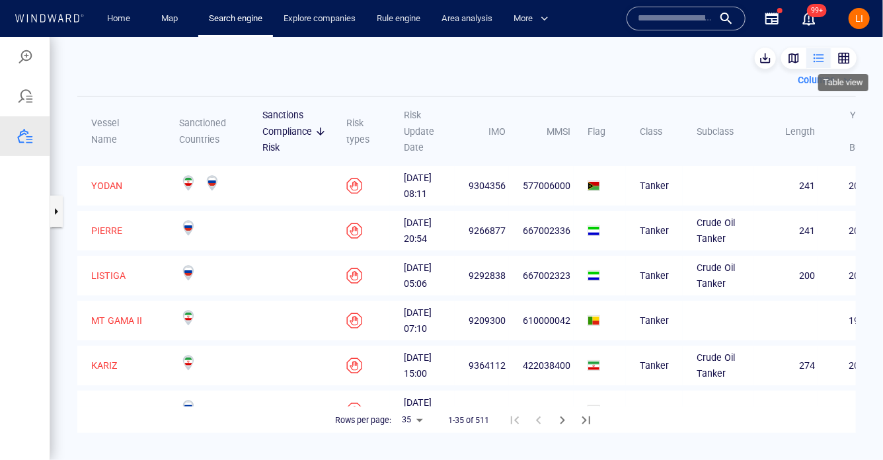
click at [838, 56] on div "button" at bounding box center [844, 57] width 13 height 13
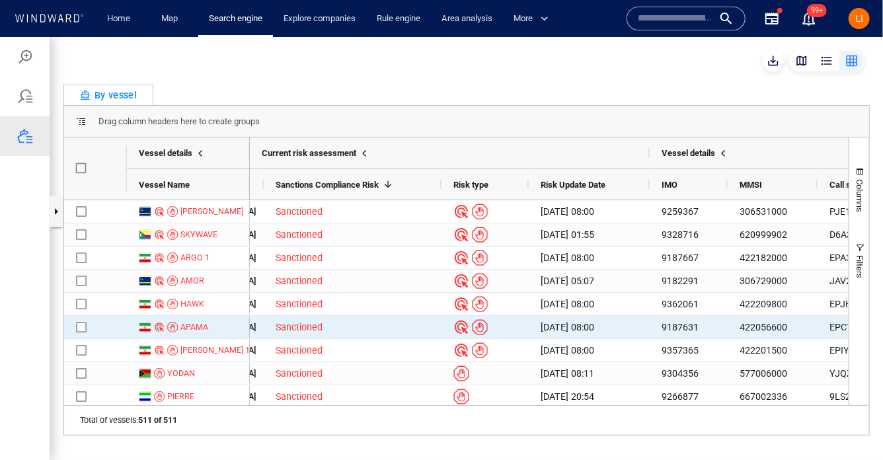
scroll to position [0, 0]
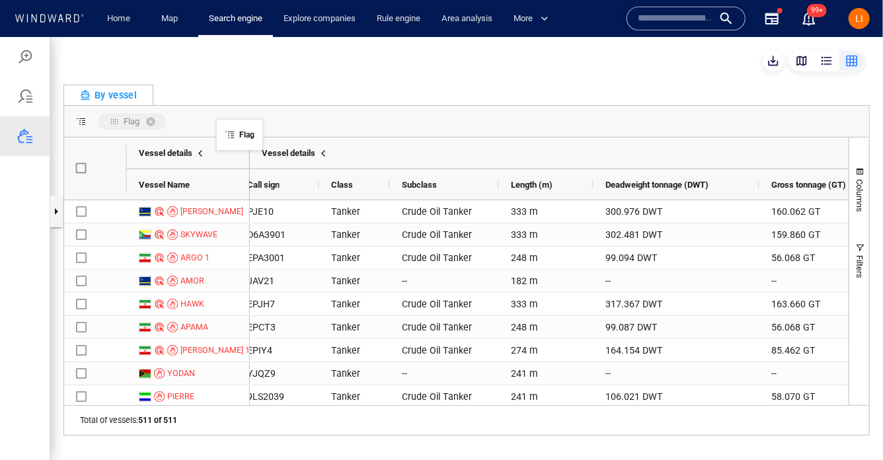
drag, startPoint x: 380, startPoint y: 187, endPoint x: 223, endPoint y: 126, distance: 167.7
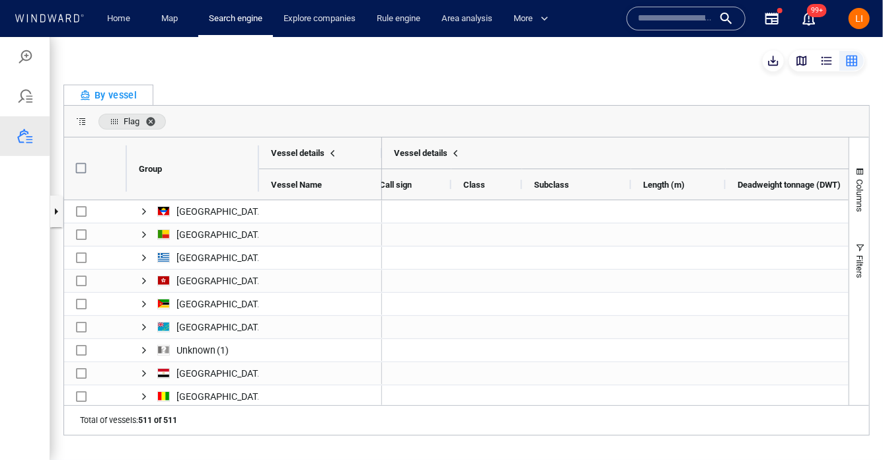
click at [152, 119] on span "Flag. Press ENTER to sort. Press DELETE to remove" at bounding box center [153, 121] width 16 height 11
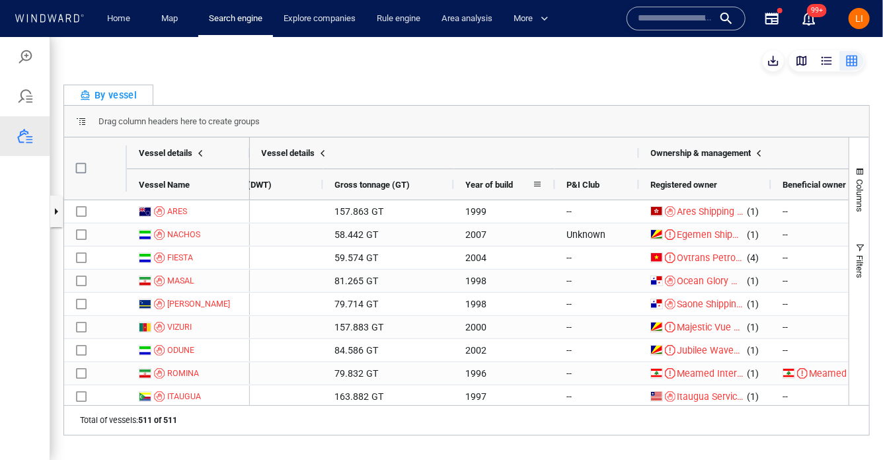
click at [541, 186] on span at bounding box center [538, 184] width 11 height 11
click at [573, 100] on div "By vessel" at bounding box center [466, 94] width 807 height 20
click at [432, 177] on div "Gross tonnage (GT)" at bounding box center [388, 184] width 107 height 30
click at [435, 184] on span at bounding box center [437, 184] width 11 height 11
click at [721, 91] on div "By vessel" at bounding box center [466, 94] width 807 height 20
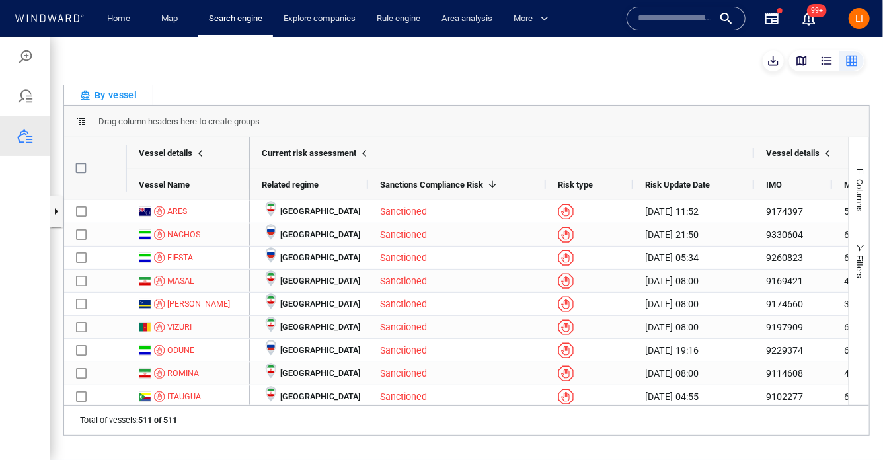
click at [351, 183] on span at bounding box center [351, 184] width 11 height 11
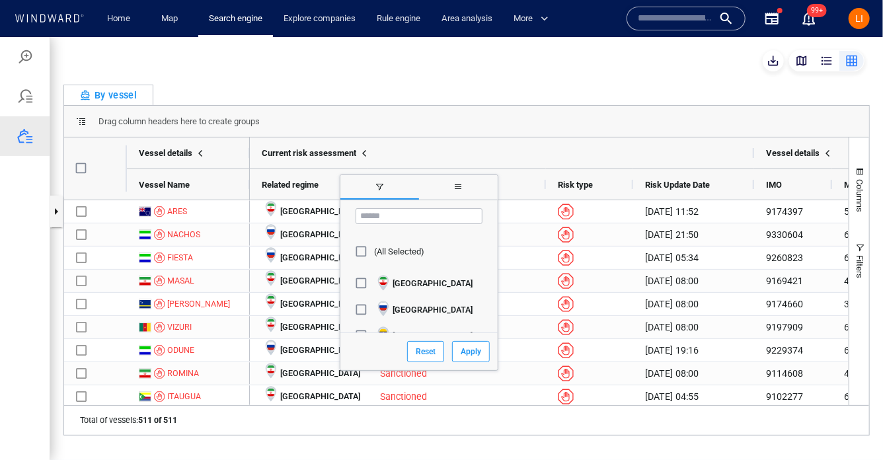
click at [454, 188] on span "general" at bounding box center [458, 186] width 11 height 11
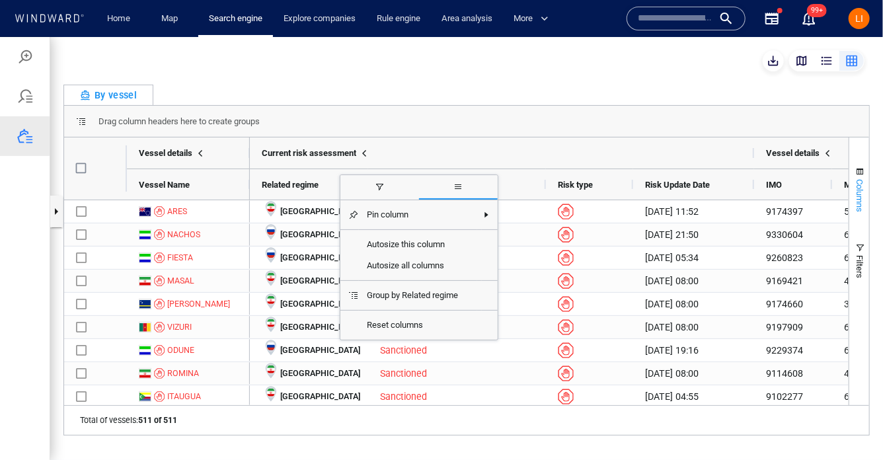
click at [861, 216] on button "Columns" at bounding box center [860, 188] width 20 height 71
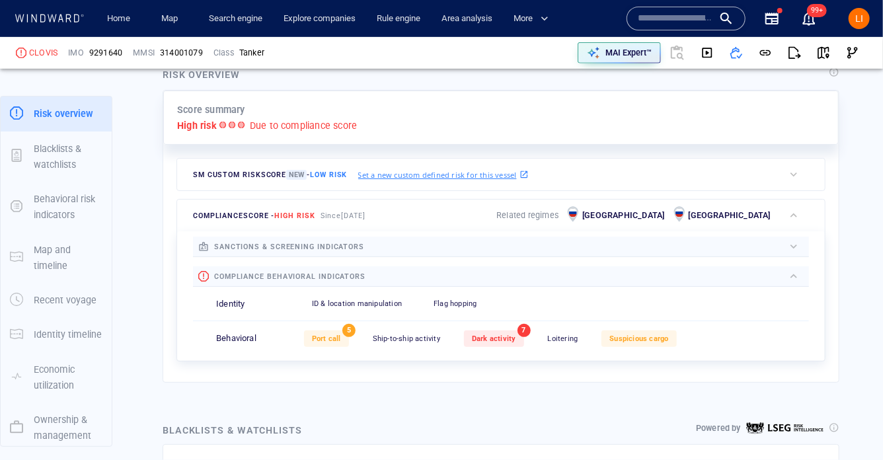
scroll to position [304, 0]
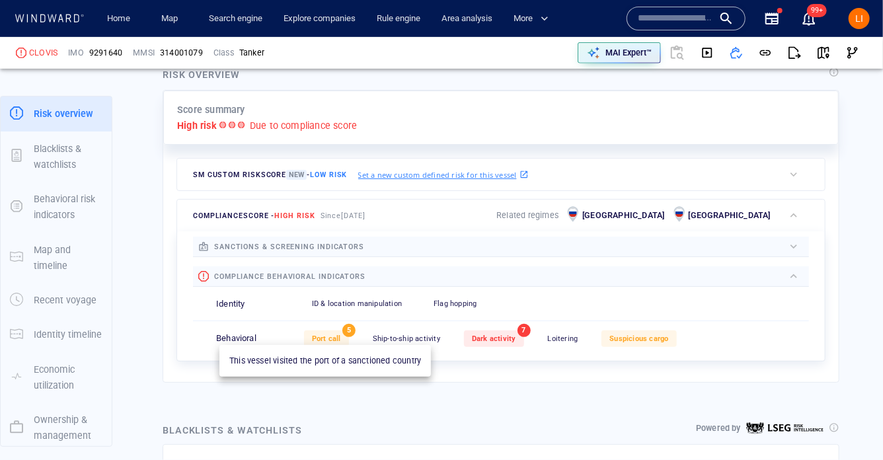
click at [326, 342] on div "Port call" at bounding box center [326, 339] width 45 height 17
click at [340, 340] on span "Port call" at bounding box center [326, 339] width 29 height 9
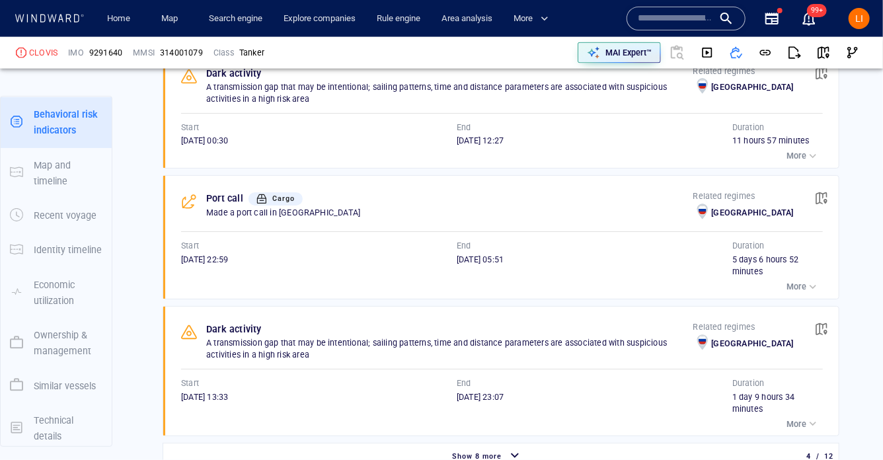
scroll to position [937, 0]
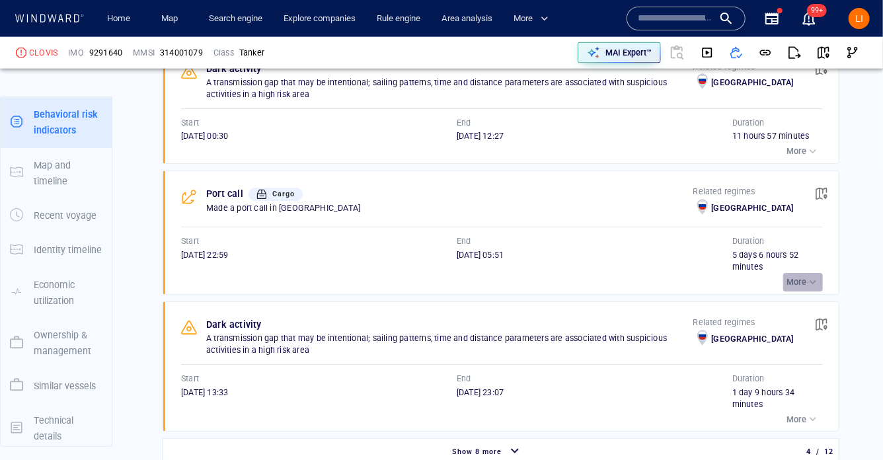
click at [813, 282] on div "button" at bounding box center [813, 282] width 13 height 13
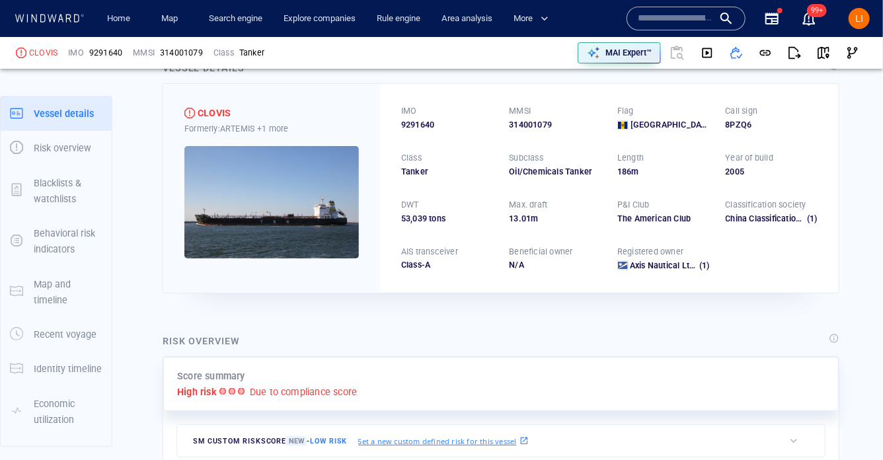
scroll to position [60, 0]
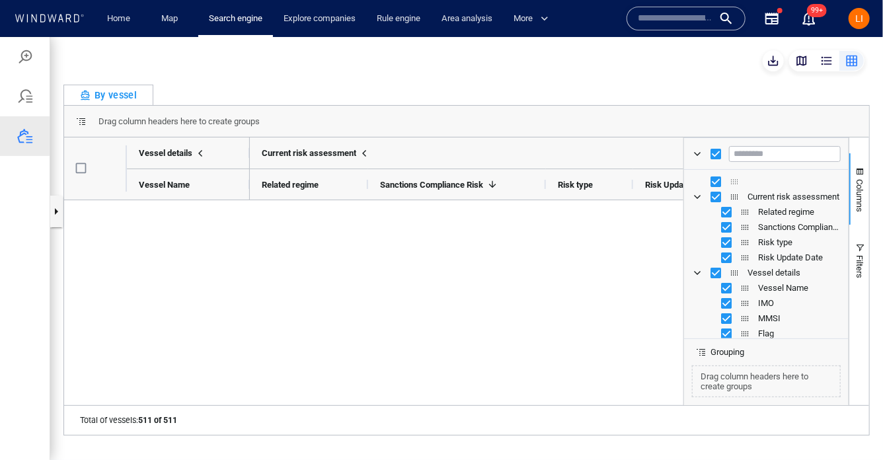
scroll to position [740, 0]
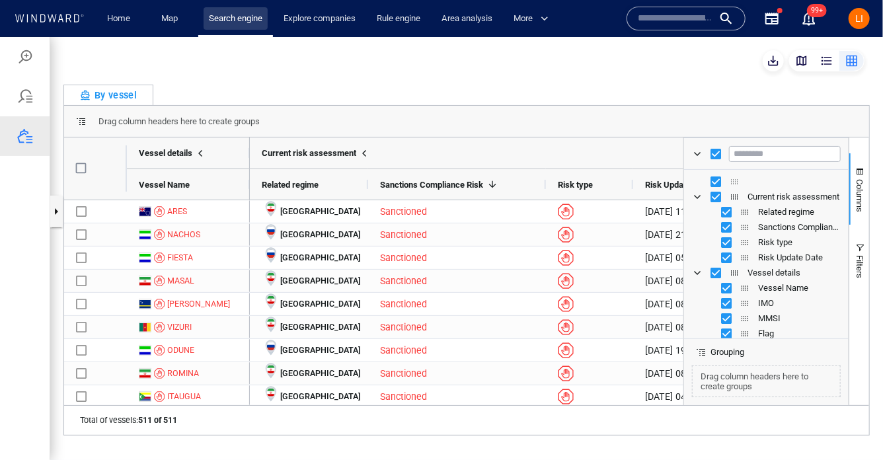
click at [227, 26] on link "Search engine" at bounding box center [236, 18] width 64 height 23
click at [243, 13] on link "Search engine" at bounding box center [236, 18] width 64 height 23
click at [32, 58] on div at bounding box center [25, 56] width 16 height 16
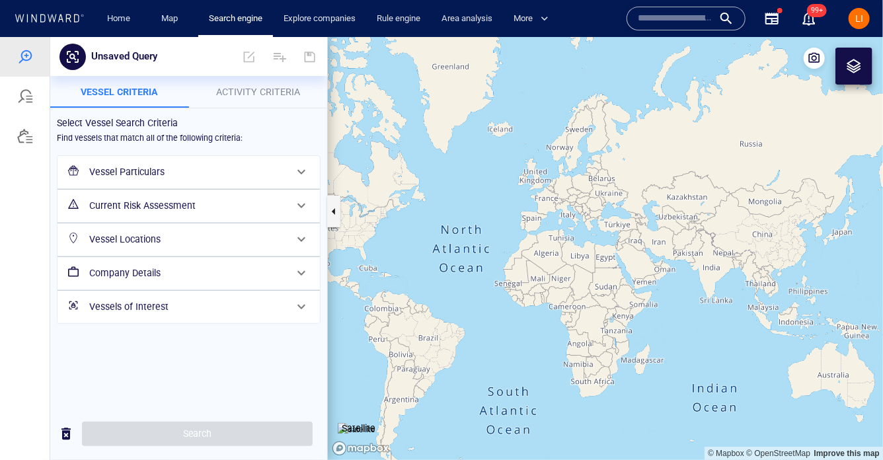
click at [205, 313] on h6 "Vessels of Interest" at bounding box center [187, 306] width 196 height 17
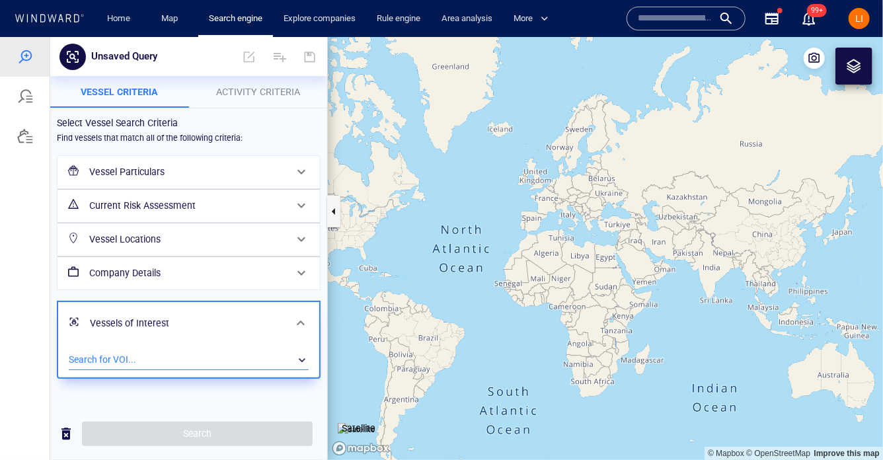
click at [190, 361] on div "​" at bounding box center [189, 360] width 240 height 20
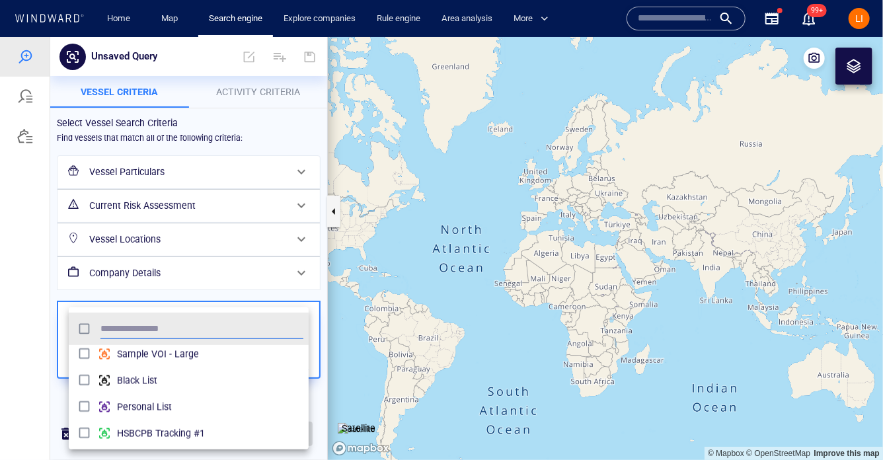
scroll to position [1276, 0]
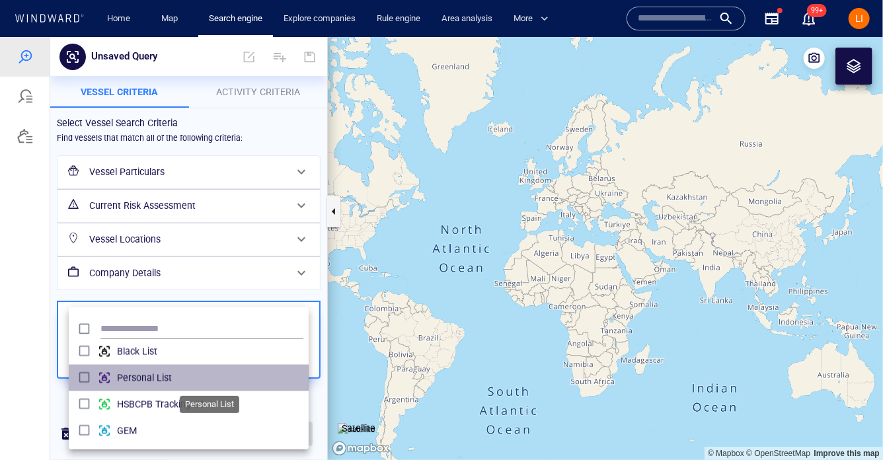
click at [144, 374] on span "Personal List" at bounding box center [210, 378] width 186 height 16
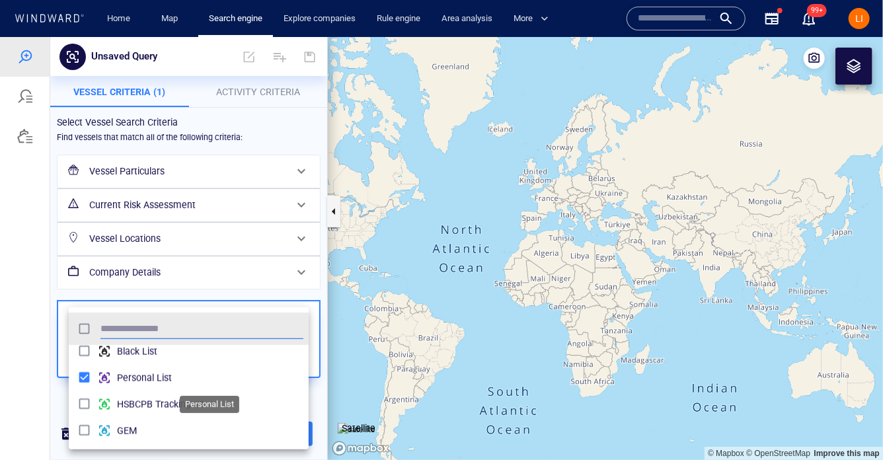
click at [144, 374] on span "Personal List" at bounding box center [210, 378] width 186 height 16
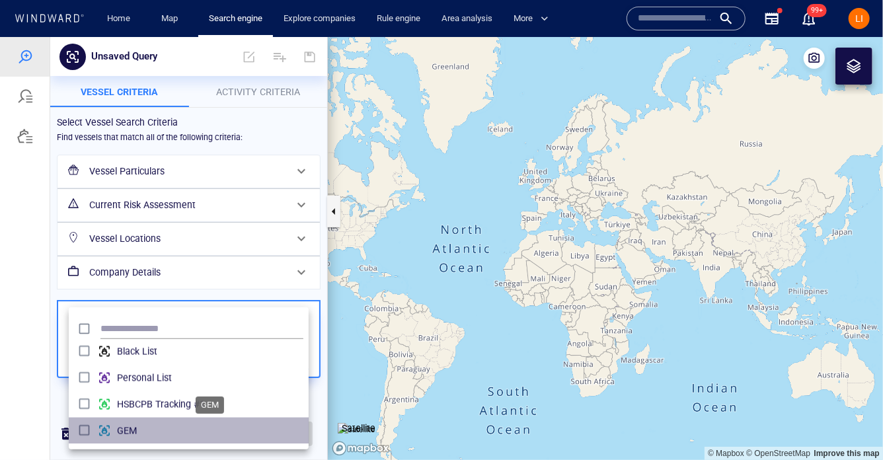
click at [124, 438] on span "GEM" at bounding box center [210, 430] width 186 height 16
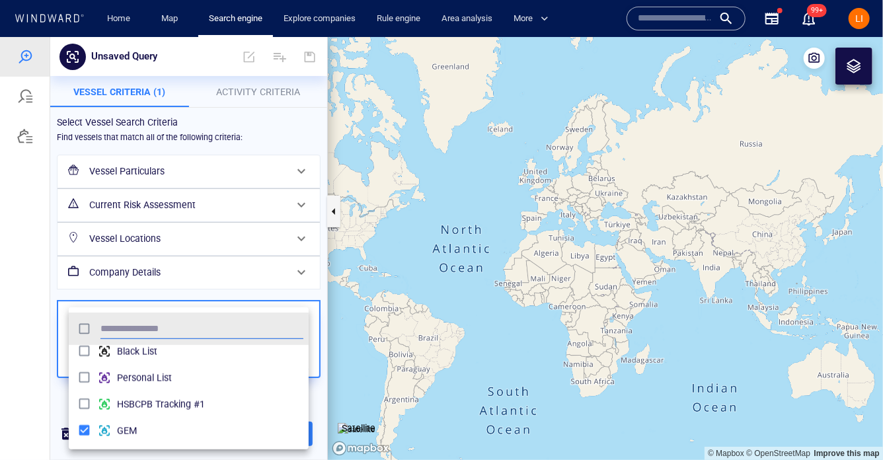
click at [41, 288] on div at bounding box center [441, 247] width 883 height 423
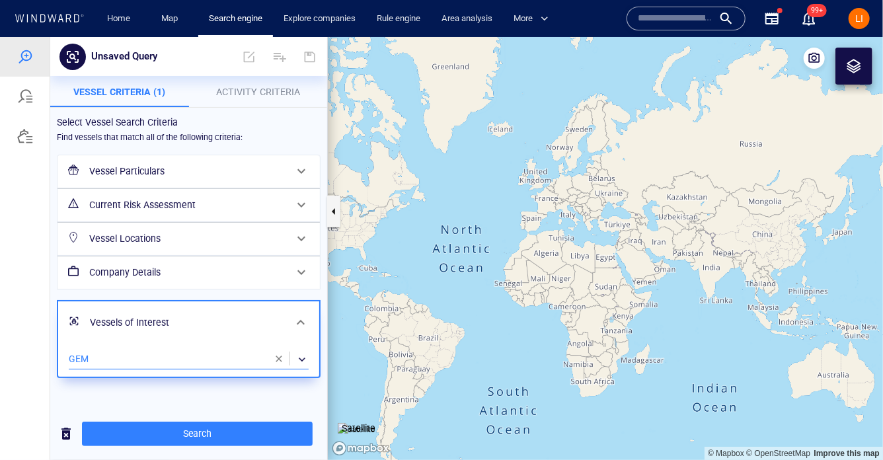
click at [218, 196] on h6 "Current Risk Assessment" at bounding box center [187, 204] width 196 height 17
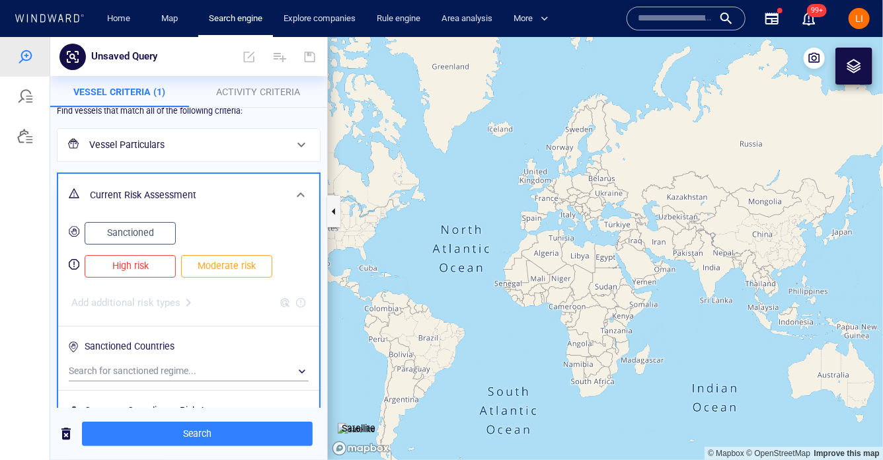
scroll to position [23, 0]
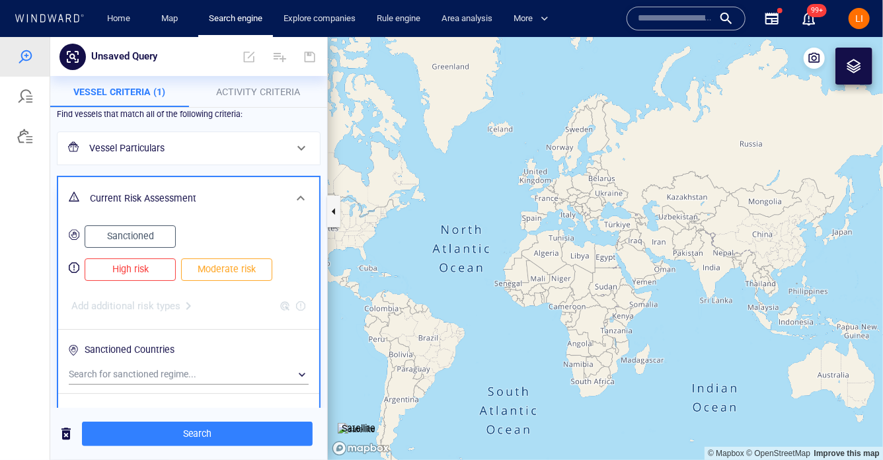
click at [303, 192] on span at bounding box center [301, 198] width 16 height 16
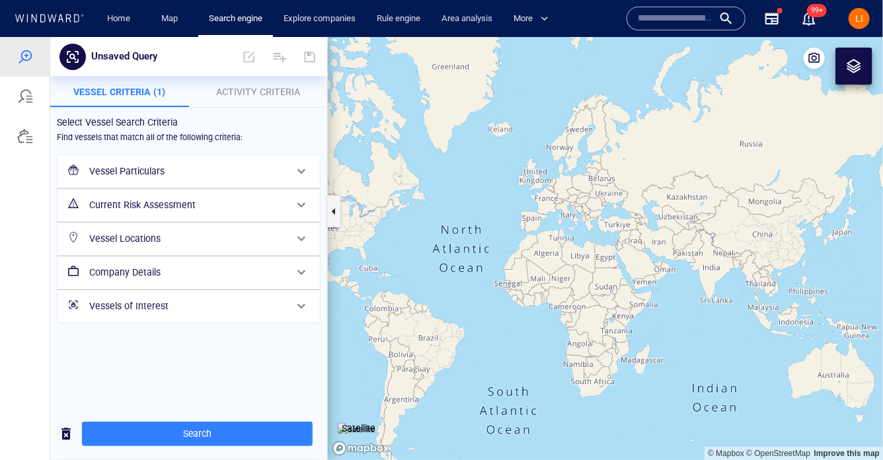
scroll to position [0, 0]
click at [284, 87] on span "Activity Criteria" at bounding box center [258, 91] width 84 height 11
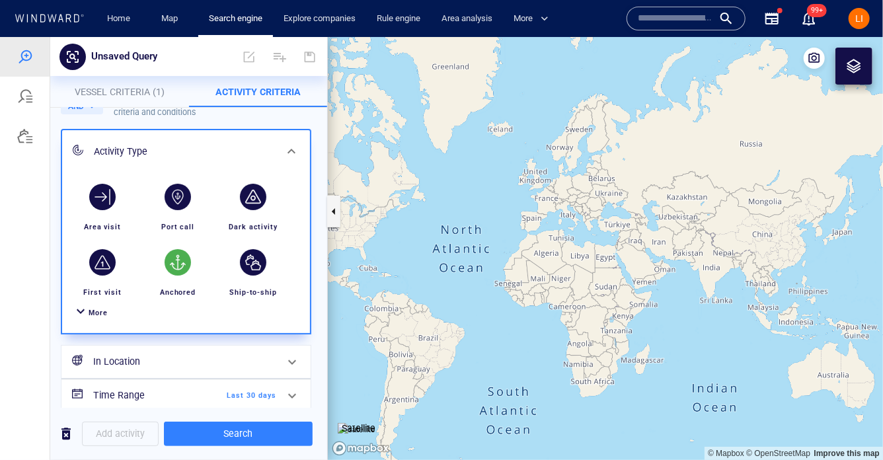
scroll to position [90, 0]
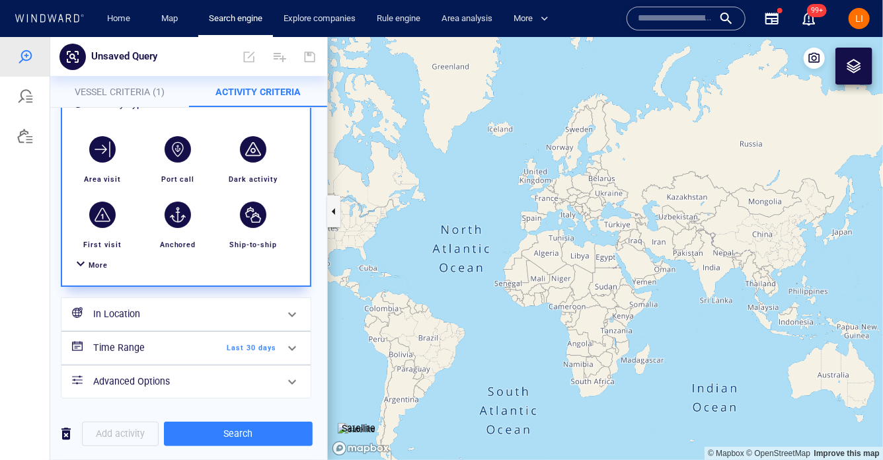
click at [100, 274] on div "More" at bounding box center [186, 265] width 232 height 24
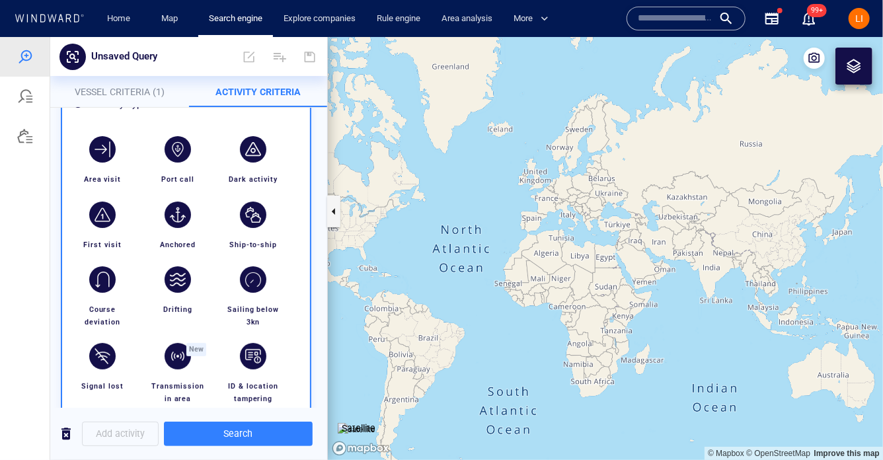
scroll to position [91, 0]
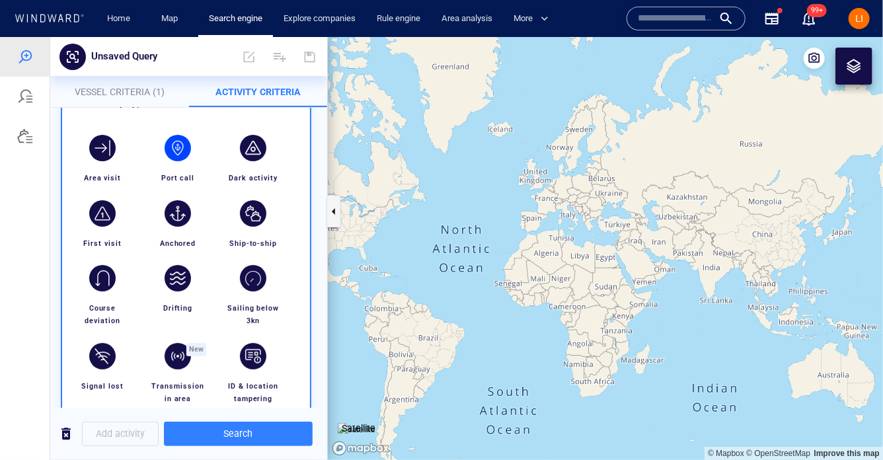
click at [165, 162] on div "button" at bounding box center [177, 147] width 37 height 37
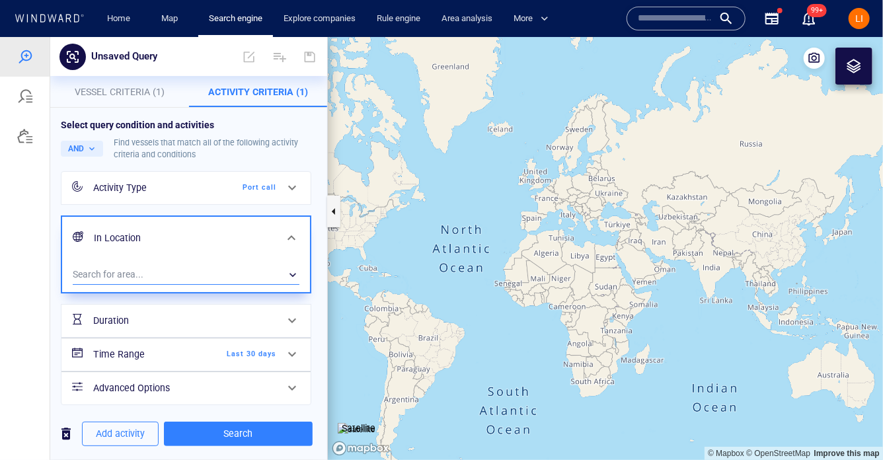
click at [149, 276] on div "​" at bounding box center [186, 274] width 227 height 20
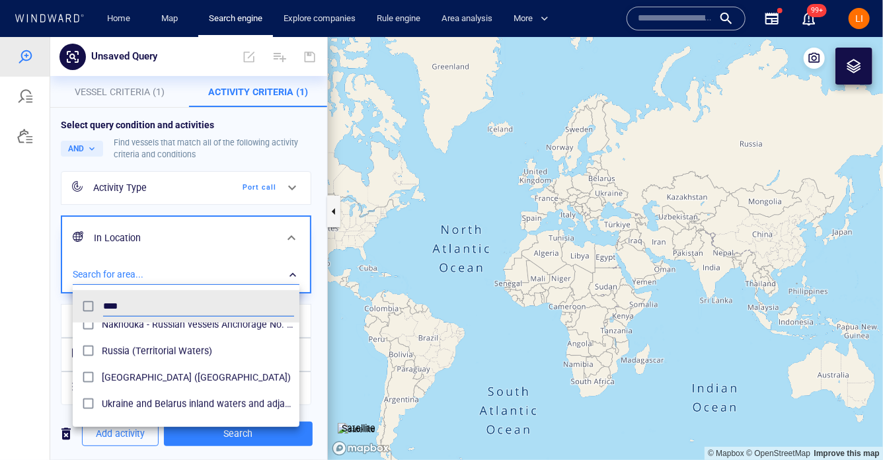
scroll to position [477, 0]
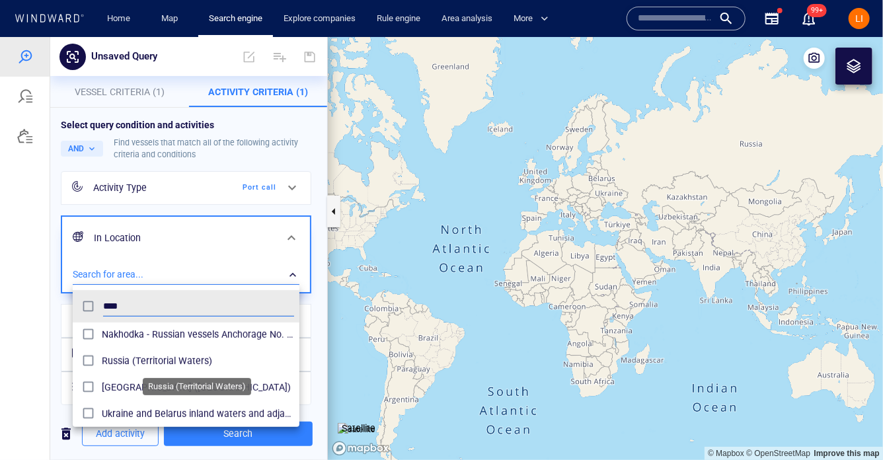
type input "****"
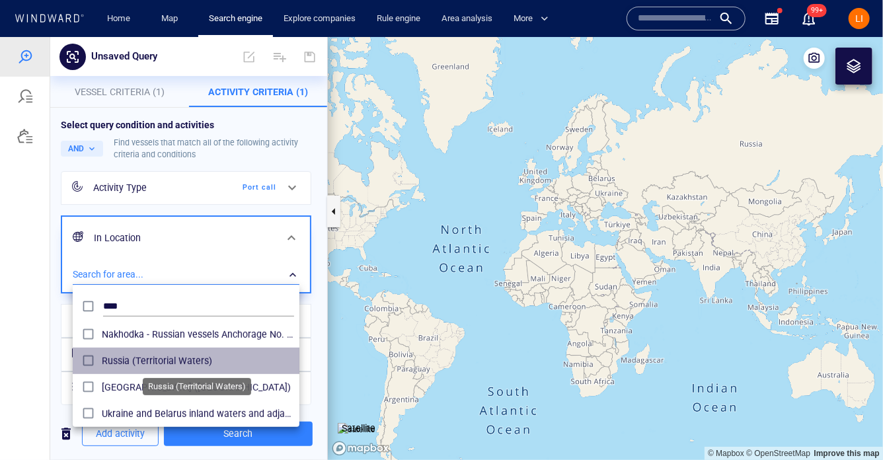
click at [169, 365] on span "Russia (Territorial Waters)" at bounding box center [198, 360] width 192 height 16
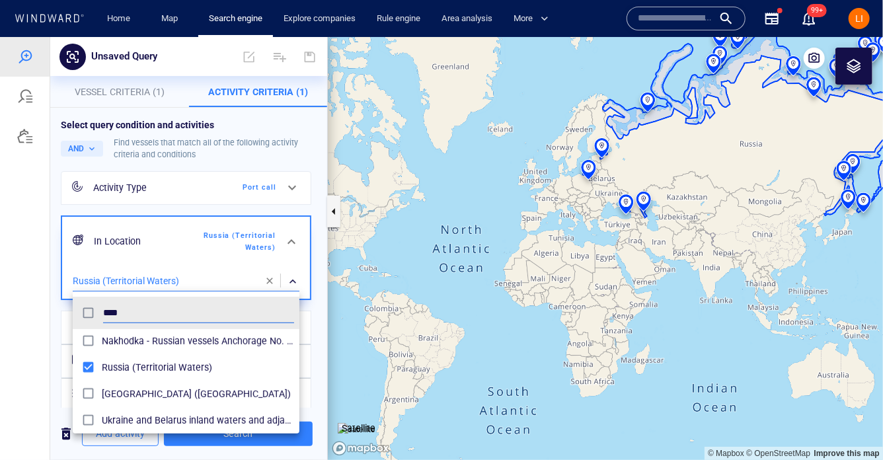
click at [39, 360] on div at bounding box center [441, 247] width 883 height 423
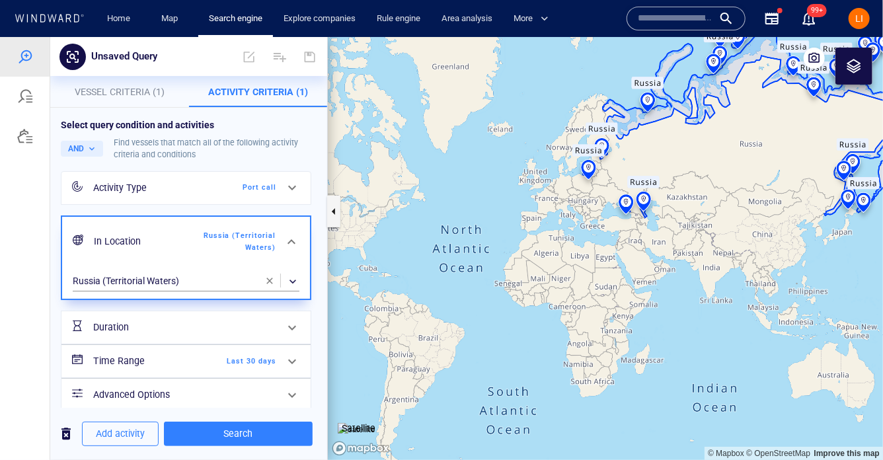
click at [240, 390] on h6 "Advanced Options" at bounding box center [184, 394] width 183 height 17
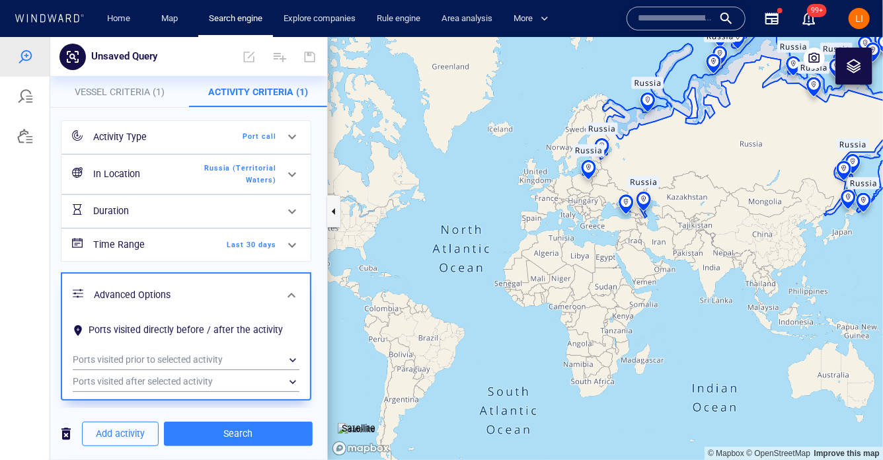
scroll to position [65, 0]
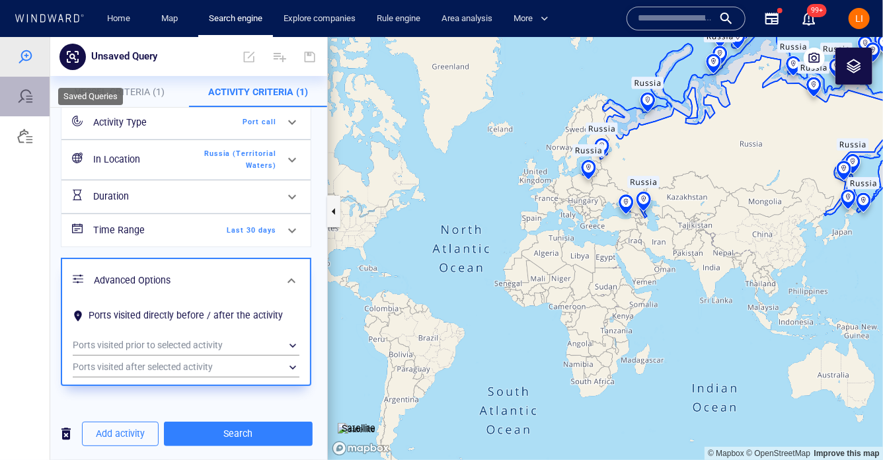
click at [33, 96] on div at bounding box center [25, 96] width 50 height 40
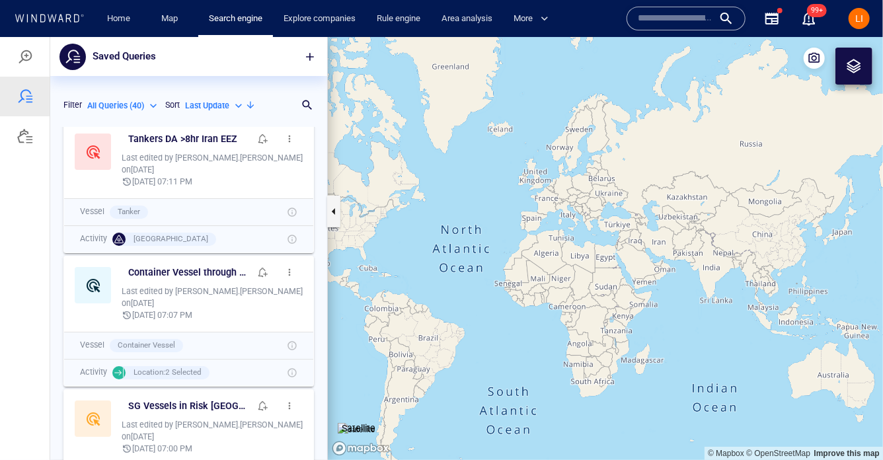
scroll to position [17, 0]
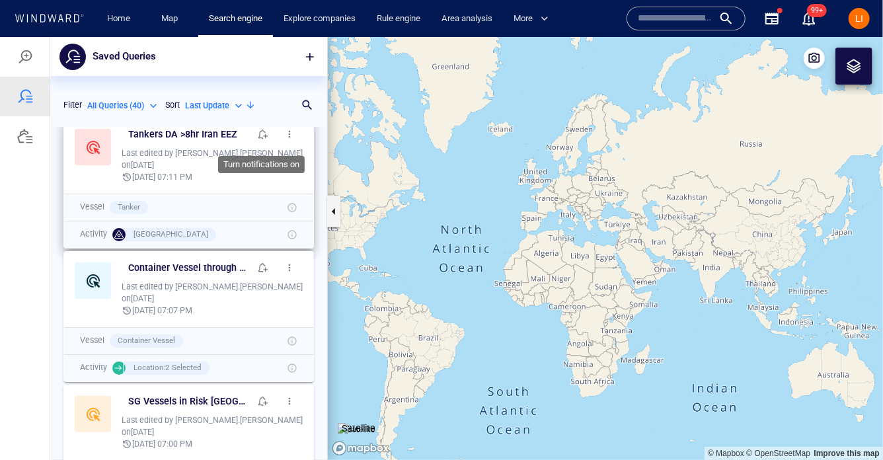
click at [262, 130] on span "button" at bounding box center [263, 133] width 11 height 11
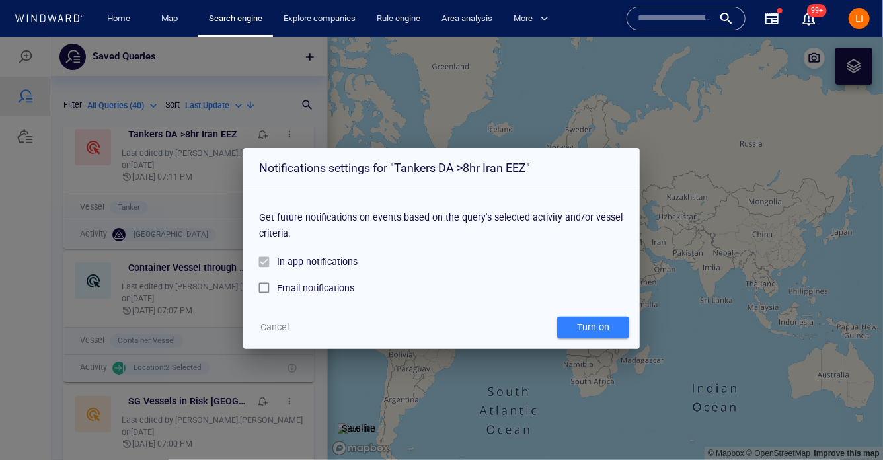
click at [220, 311] on div "Notifications settings for "Tankers DA >8hr Iran EEZ" Get future notifications …" at bounding box center [441, 247] width 883 height 423
click at [110, 261] on div "Notifications settings for "Tankers DA >8hr Iran EEZ" Get future notifications …" at bounding box center [441, 247] width 883 height 423
click at [297, 327] on div "Turn on" at bounding box center [463, 326] width 339 height 27
click at [279, 325] on span "Cancel" at bounding box center [275, 327] width 28 height 17
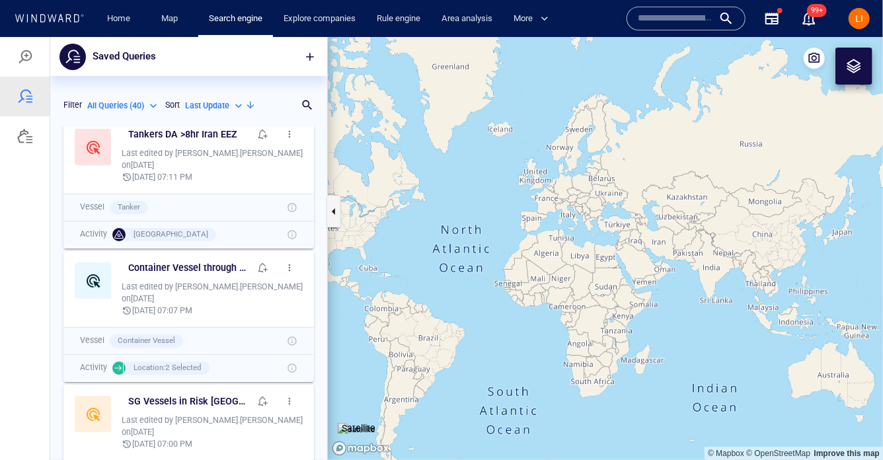
scroll to position [10, 0]
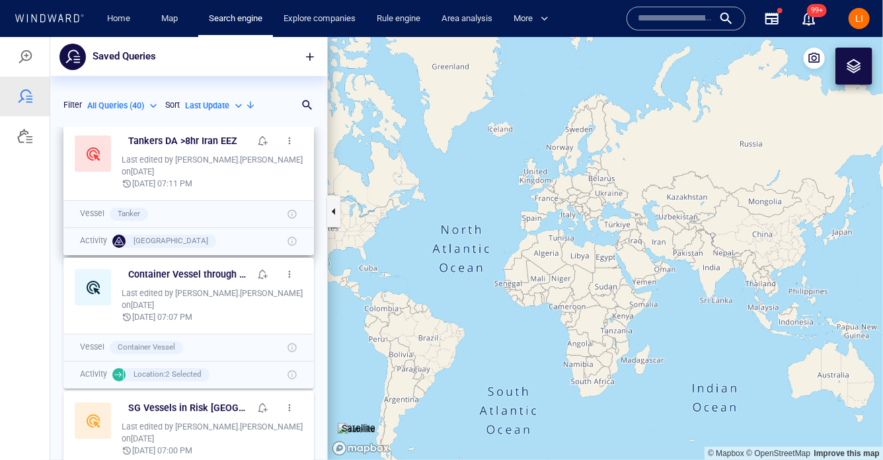
click at [285, 145] on span "button" at bounding box center [289, 140] width 11 height 11
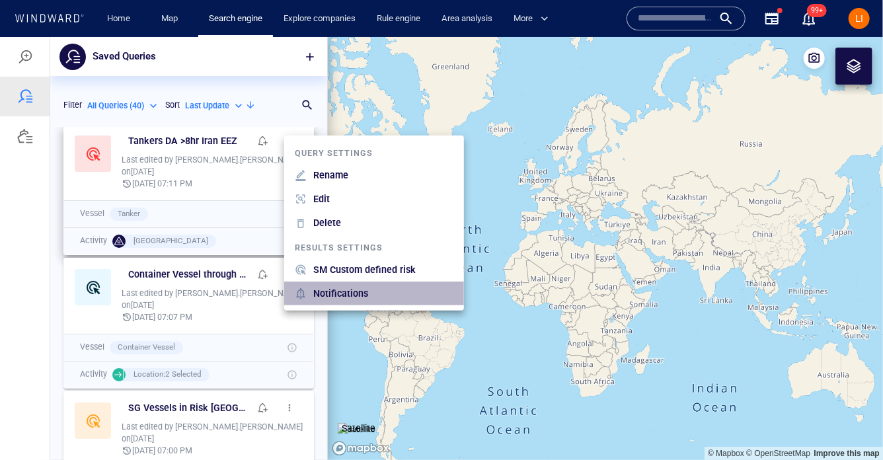
click at [340, 294] on p "Notifications" at bounding box center [340, 293] width 55 height 16
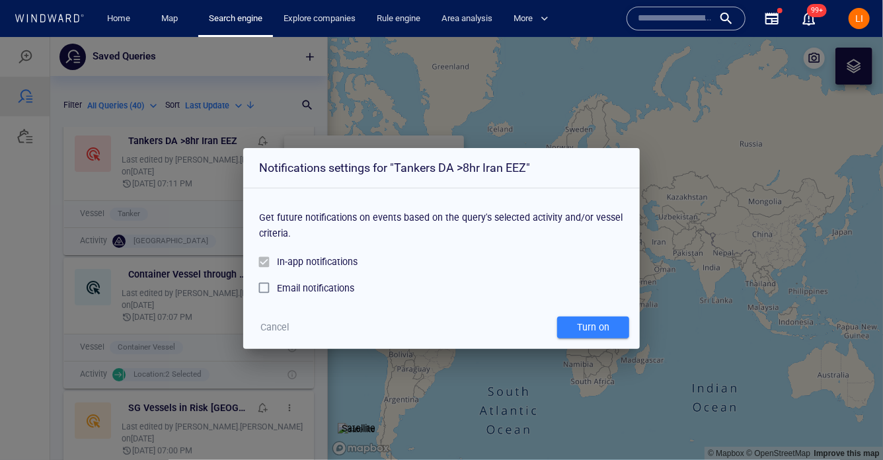
click at [282, 330] on span "Cancel" at bounding box center [275, 327] width 28 height 17
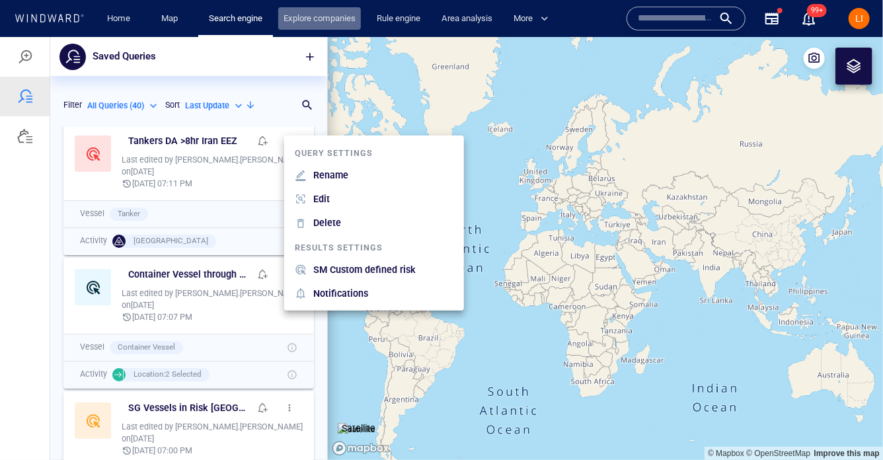
click at [334, 20] on link "Explore companies" at bounding box center [319, 18] width 83 height 23
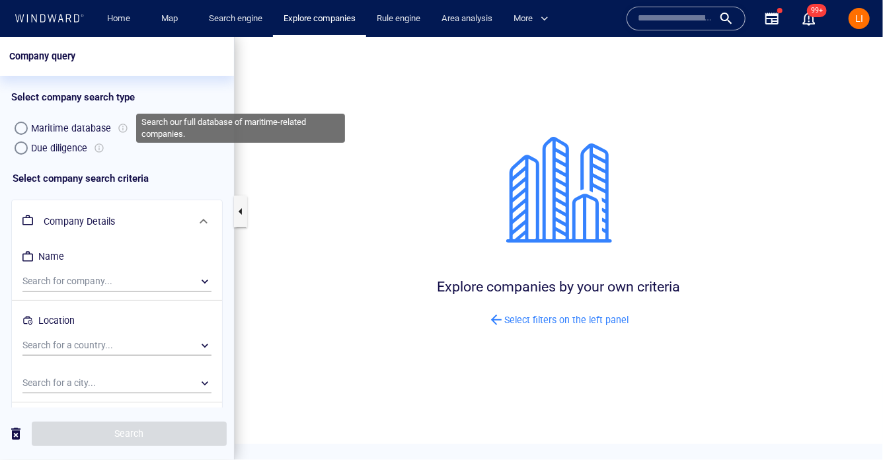
click at [125, 128] on div at bounding box center [123, 128] width 11 height 16
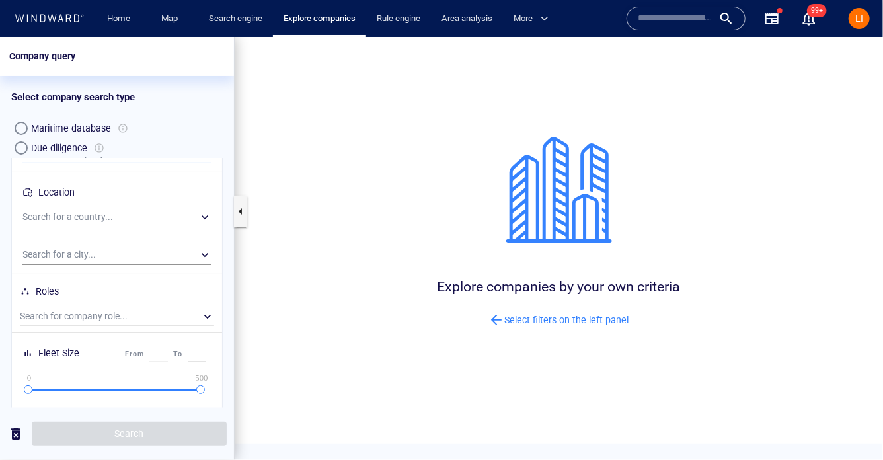
scroll to position [138, 0]
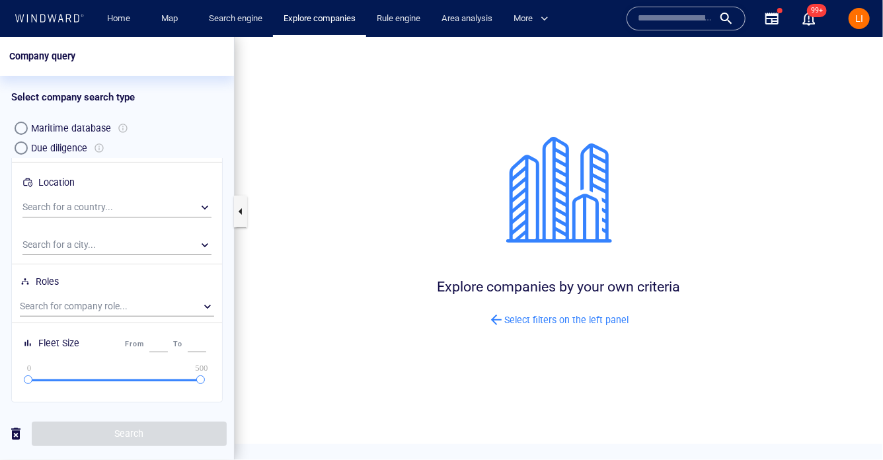
click at [71, 136] on label "Maritime database" at bounding box center [69, 128] width 117 height 20
click at [69, 142] on div "Due diligence" at bounding box center [59, 148] width 56 height 16
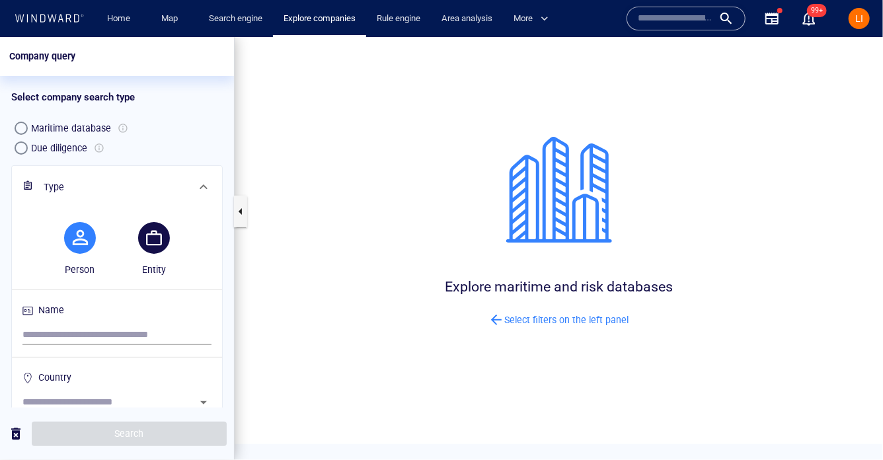
scroll to position [48, 0]
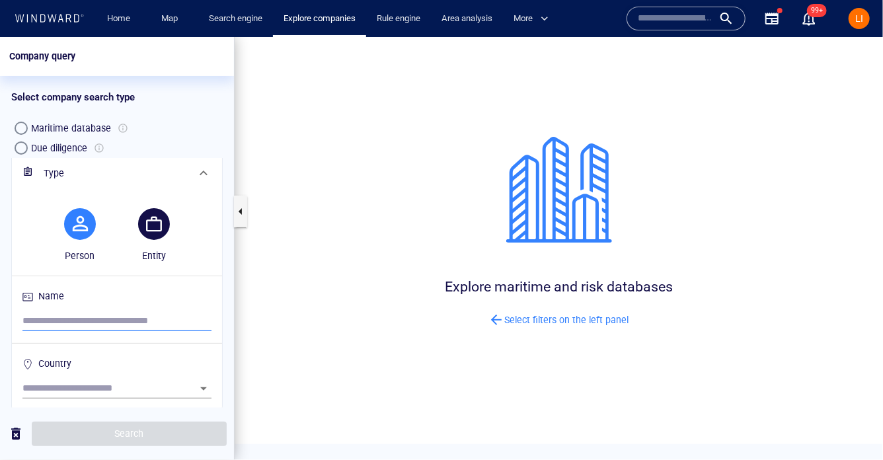
click at [134, 314] on input "search" at bounding box center [116, 321] width 189 height 20
type input "**********"
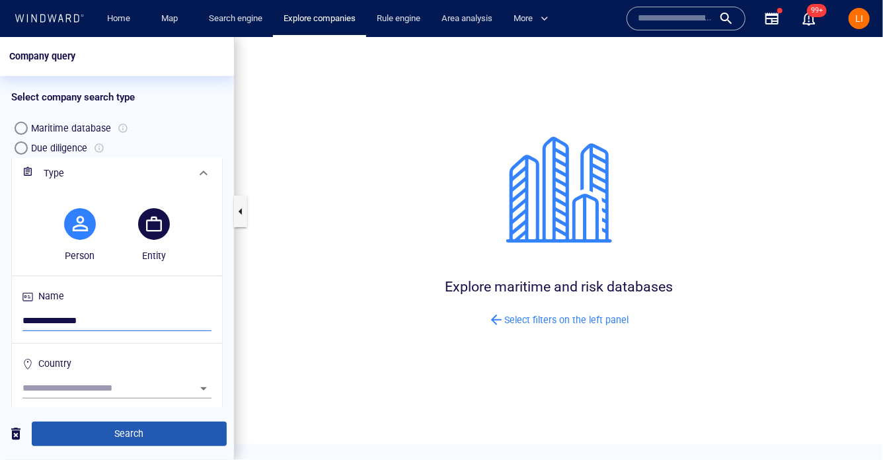
click at [112, 436] on span "Search" at bounding box center [129, 433] width 174 height 17
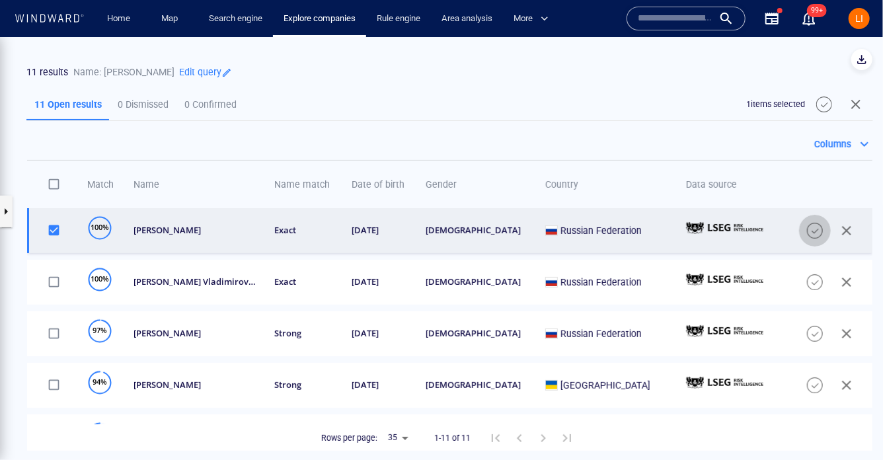
click at [815, 229] on span "button" at bounding box center [815, 229] width 16 height 16
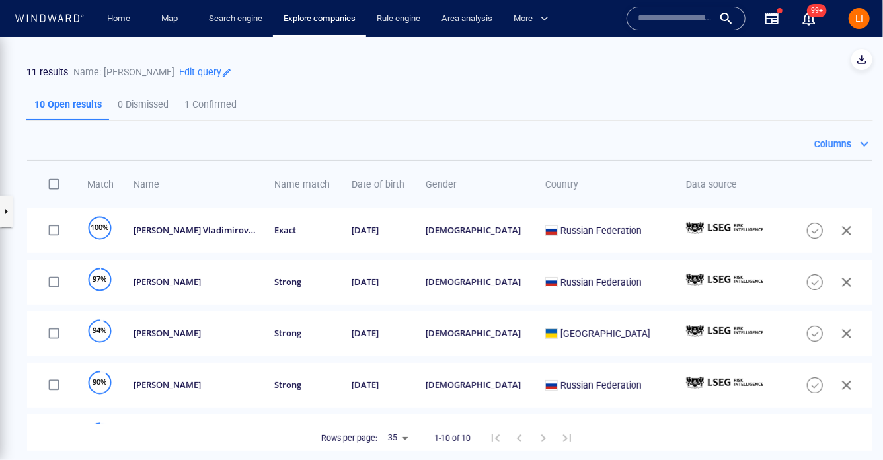
click at [194, 110] on p "1 Confirmed" at bounding box center [210, 104] width 52 height 16
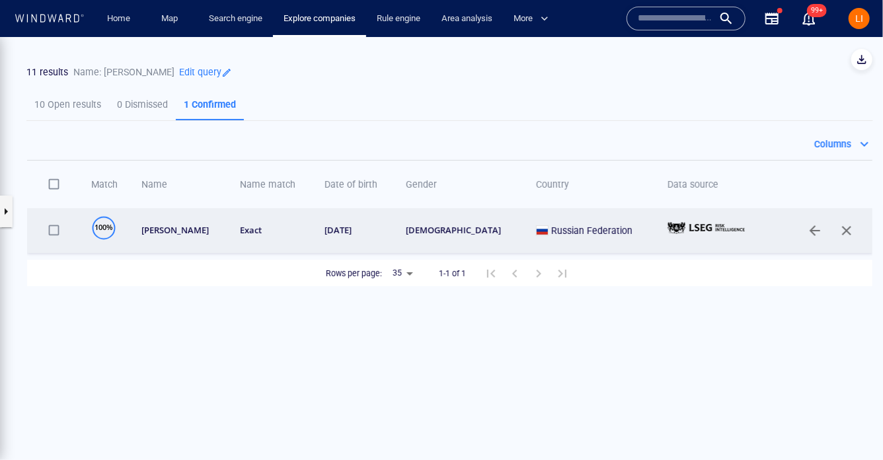
click at [200, 235] on td "[PERSON_NAME]" at bounding box center [177, 229] width 98 height 45
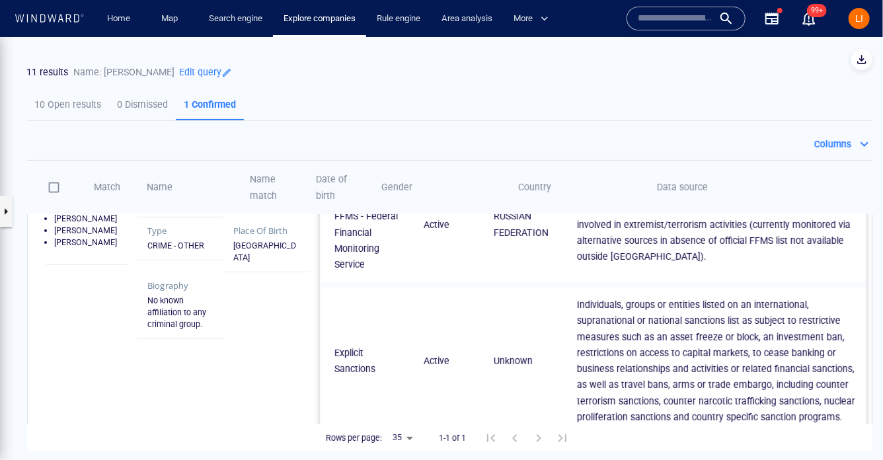
scroll to position [114, 0]
